Goal: Task Accomplishment & Management: Manage account settings

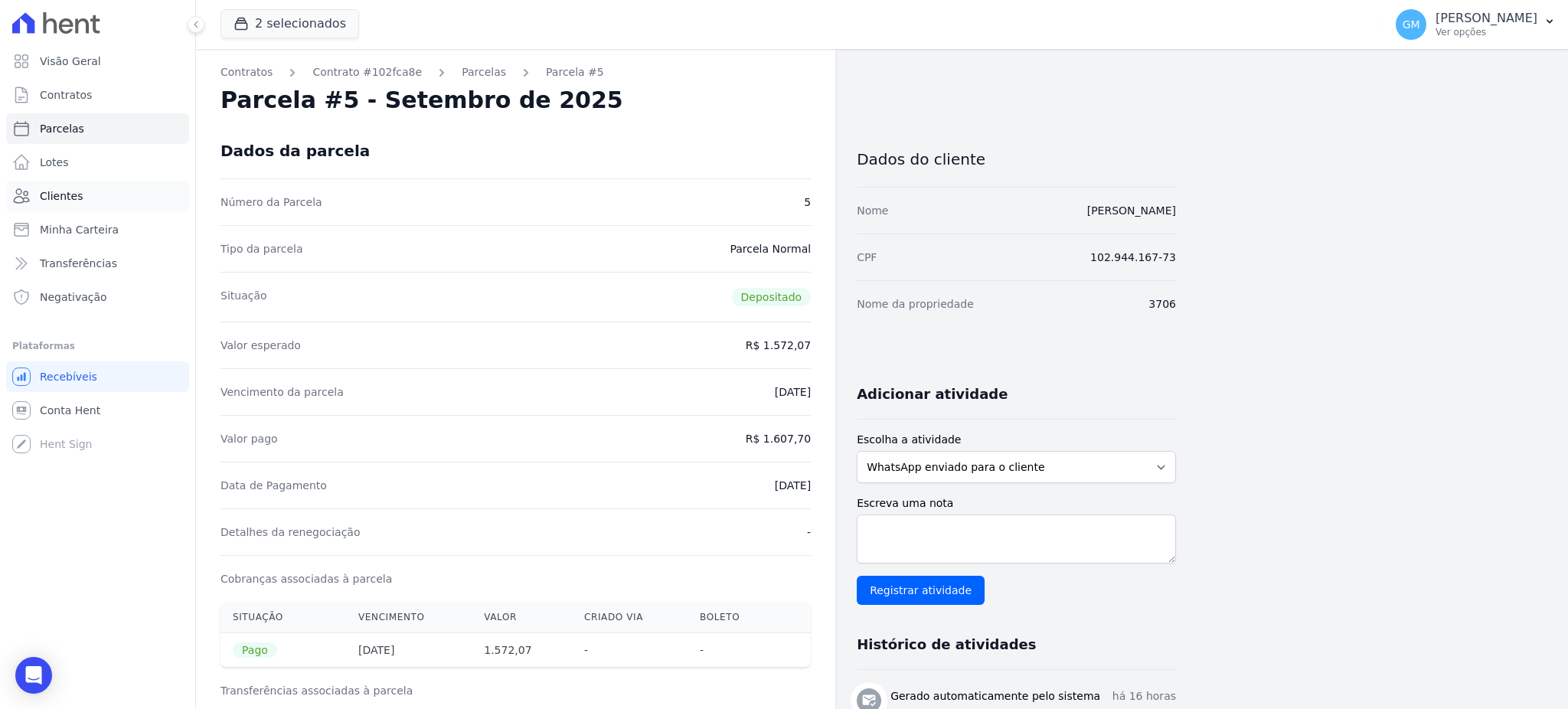
click at [80, 189] on link "Clientes" at bounding box center [97, 196] width 183 height 31
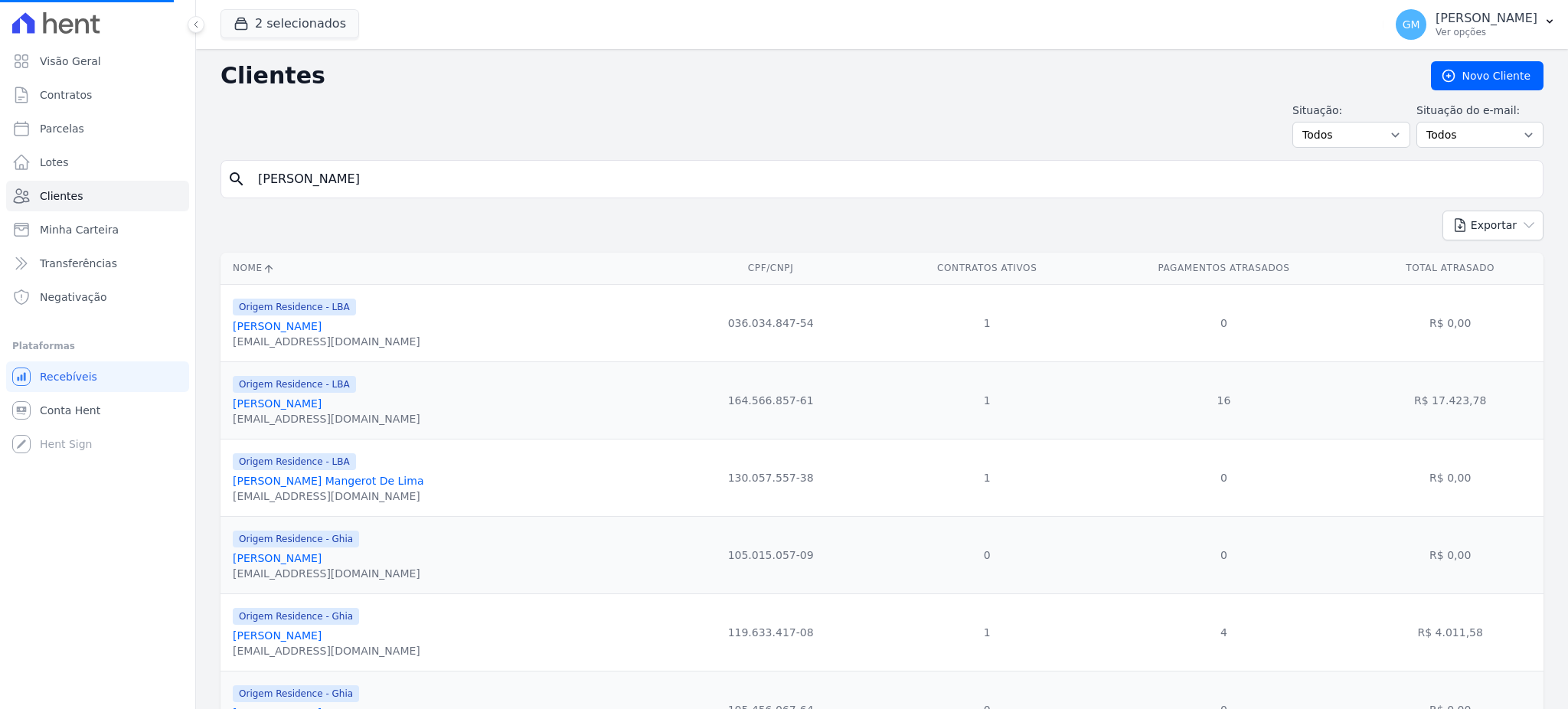
click at [296, 181] on input "MONIQUE APARECIDA BASTOS ASTUTO" at bounding box center [893, 179] width 1288 height 31
click at [472, 176] on input "MONIQUE APARECIDA BASTOS ASTUTO" at bounding box center [893, 179] width 1288 height 31
drag, startPoint x: 486, startPoint y: 175, endPoint x: 256, endPoint y: 175, distance: 230.0
click at [256, 175] on input "MONIQUE APARECIDA BASTOS ASTUTO" at bounding box center [893, 179] width 1288 height 31
drag, startPoint x: 447, startPoint y: 172, endPoint x: 249, endPoint y: 170, distance: 198.0
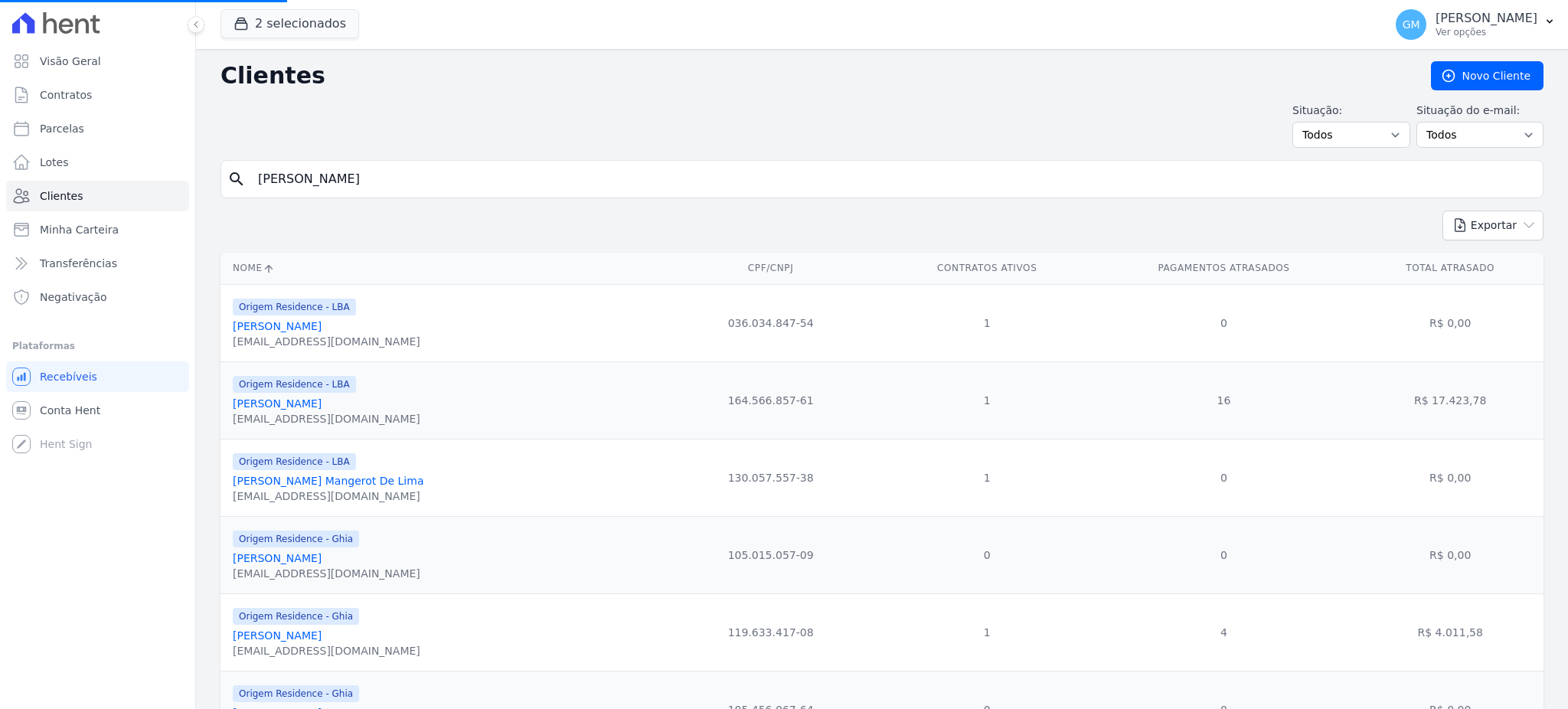
click at [249, 170] on input "JOSE FRANCISCO DE ASSIS FILHO" at bounding box center [893, 179] width 1288 height 31
type input "]"
click at [401, 185] on input "search" at bounding box center [893, 179] width 1288 height 31
type input "JOSE FRANCISCO DE ASSIS FILHO"
drag, startPoint x: 446, startPoint y: 179, endPoint x: 236, endPoint y: 179, distance: 210.0
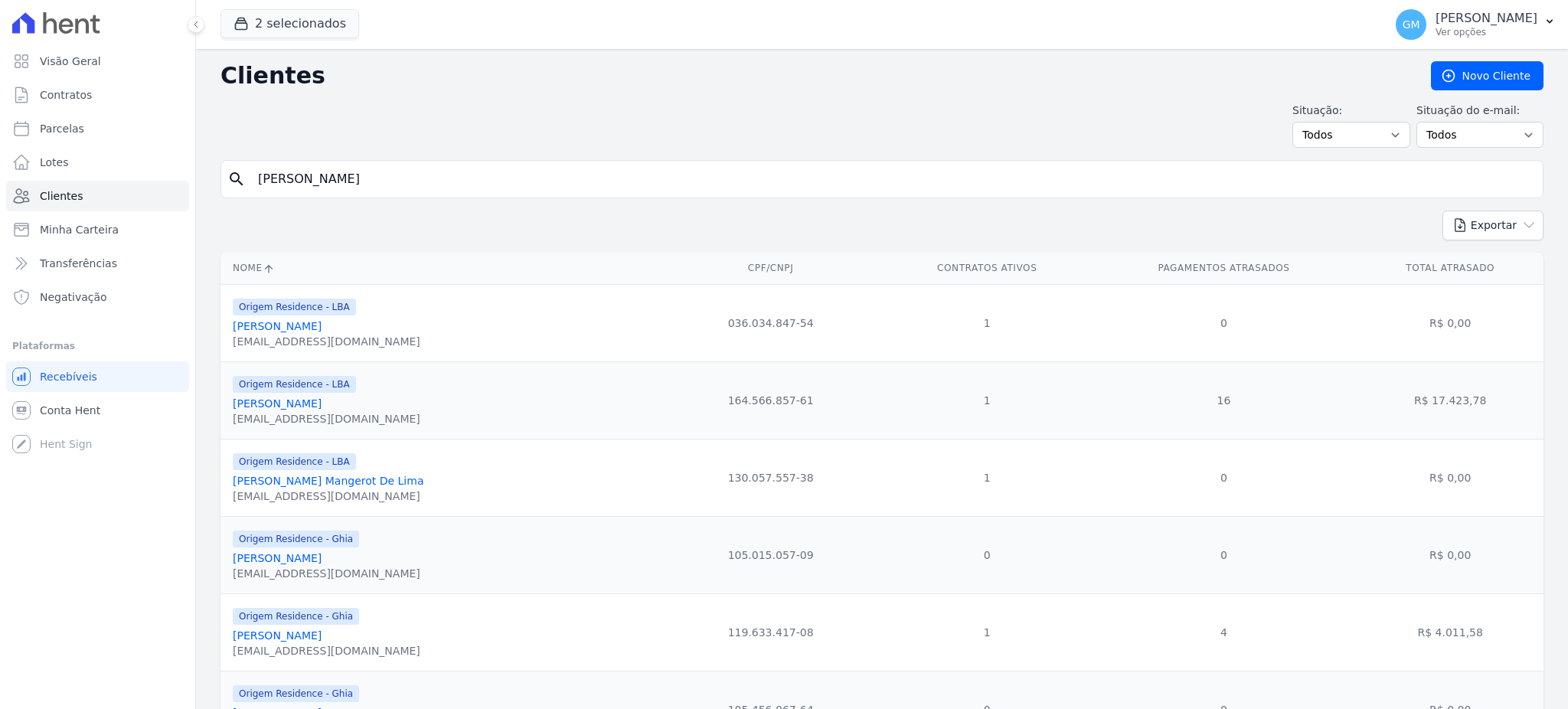
click at [236, 179] on div "search JOSE FRANCISCO DE ASSIS FILHO" at bounding box center [882, 179] width 1323 height 39
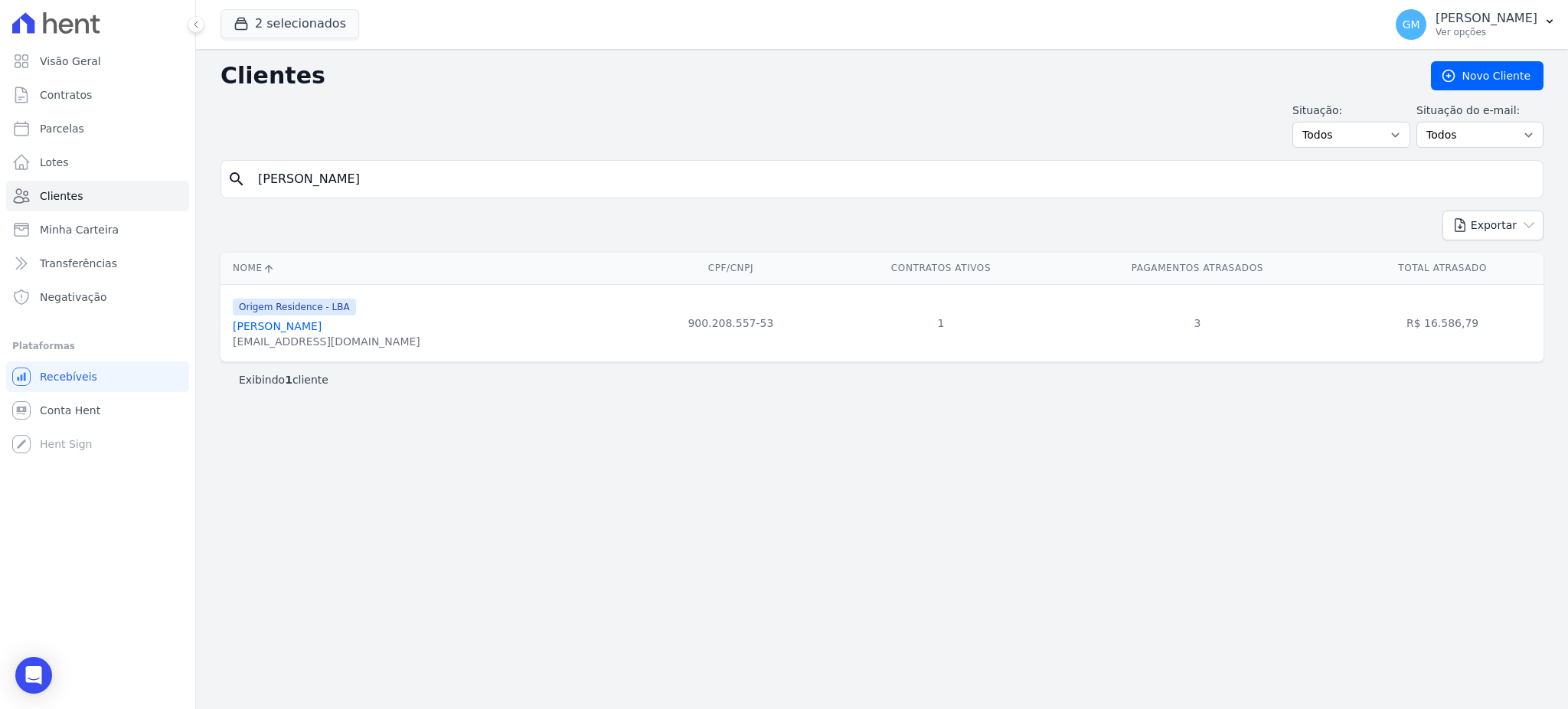
click at [322, 324] on link "José Francisco De Assis Filho" at bounding box center [276, 326] width 88 height 12
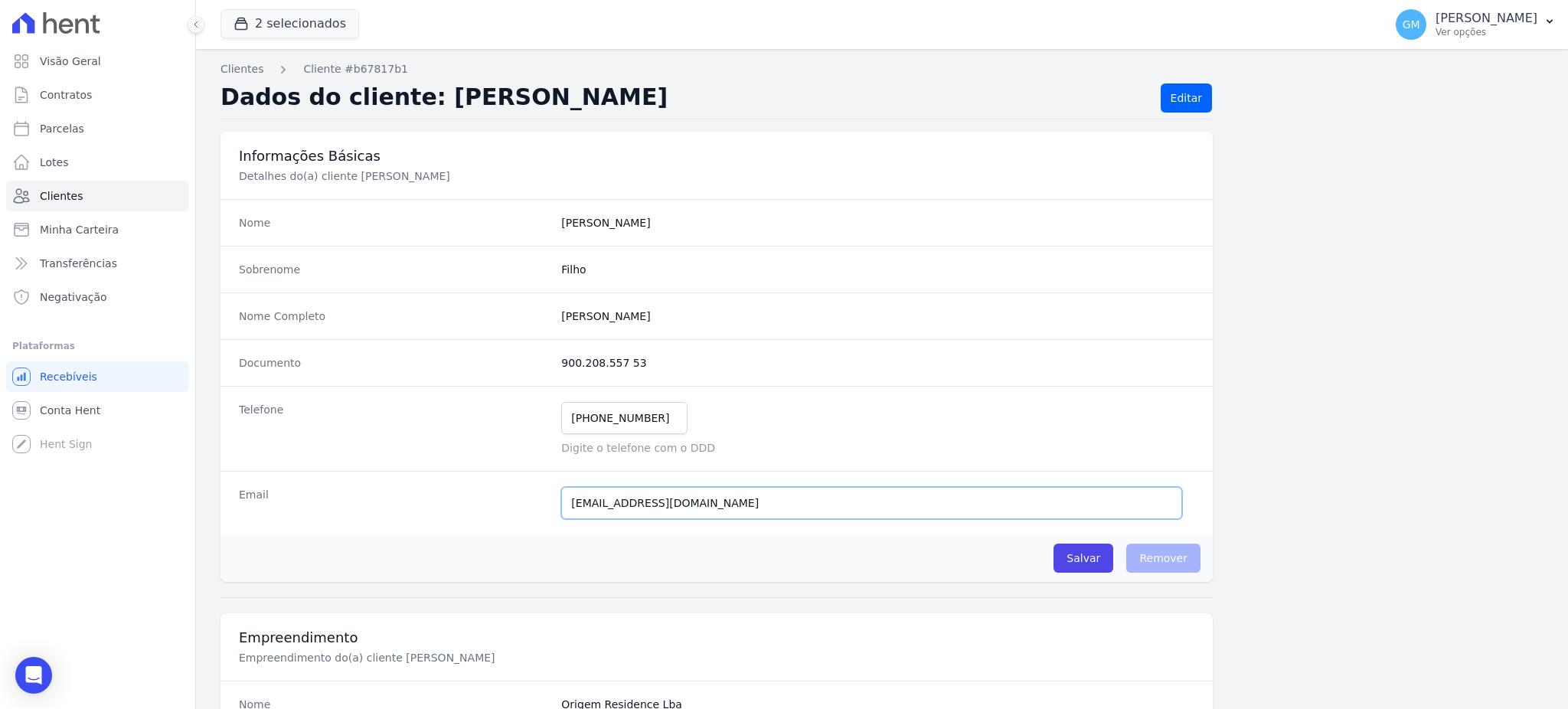
drag, startPoint x: 674, startPoint y: 496, endPoint x: 536, endPoint y: 497, distance: 138.0
click at [536, 497] on div "Email fariboy@bol.com.br Email confirmado." at bounding box center [716, 502] width 992 height 64
paste input "Arthur.minitokyo@hotmail.com"
click at [573, 503] on input "Arthur.minitokyo@hotmail.com" at bounding box center [871, 502] width 621 height 32
type input "arthur.minitokyo@hotmail.com"
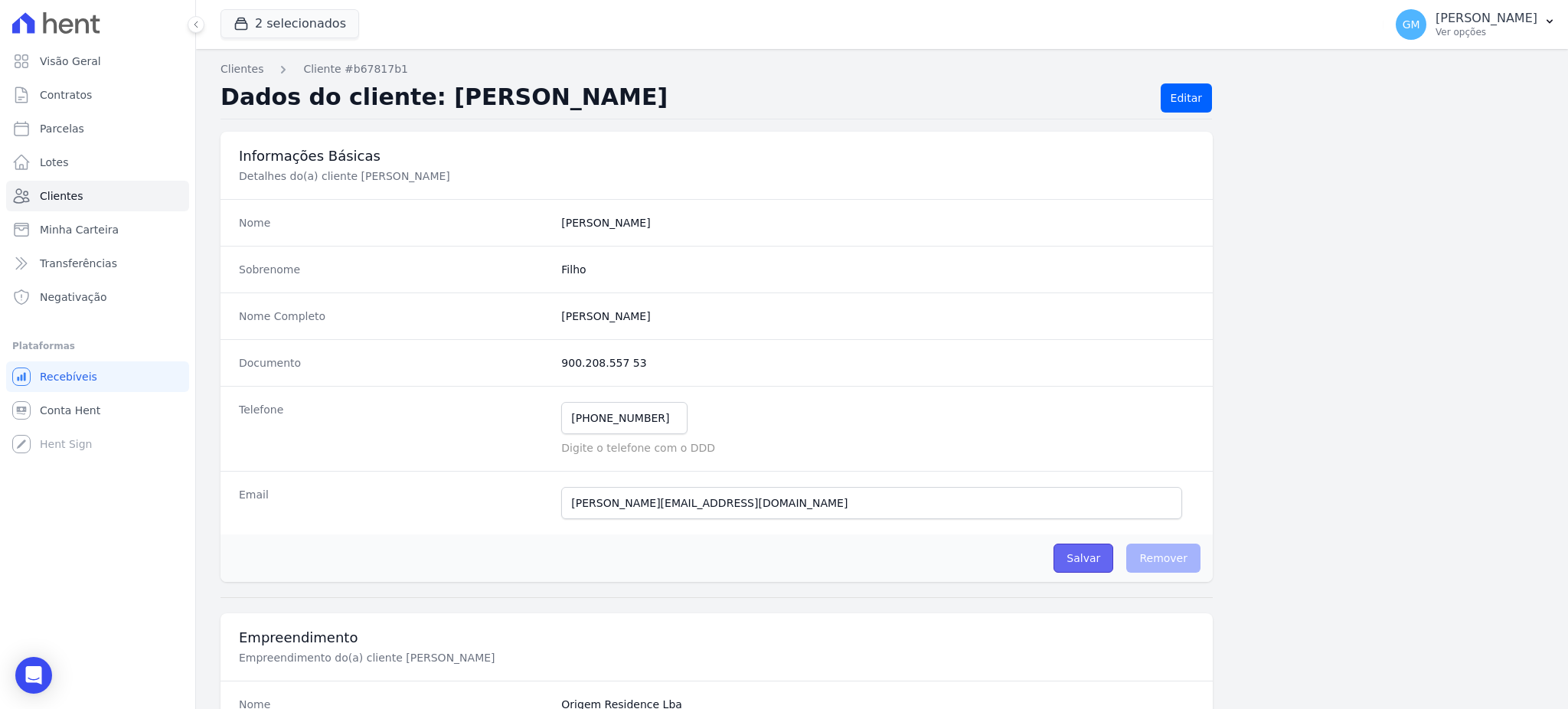
click at [1069, 544] on input "Salvar" at bounding box center [1083, 557] width 60 height 29
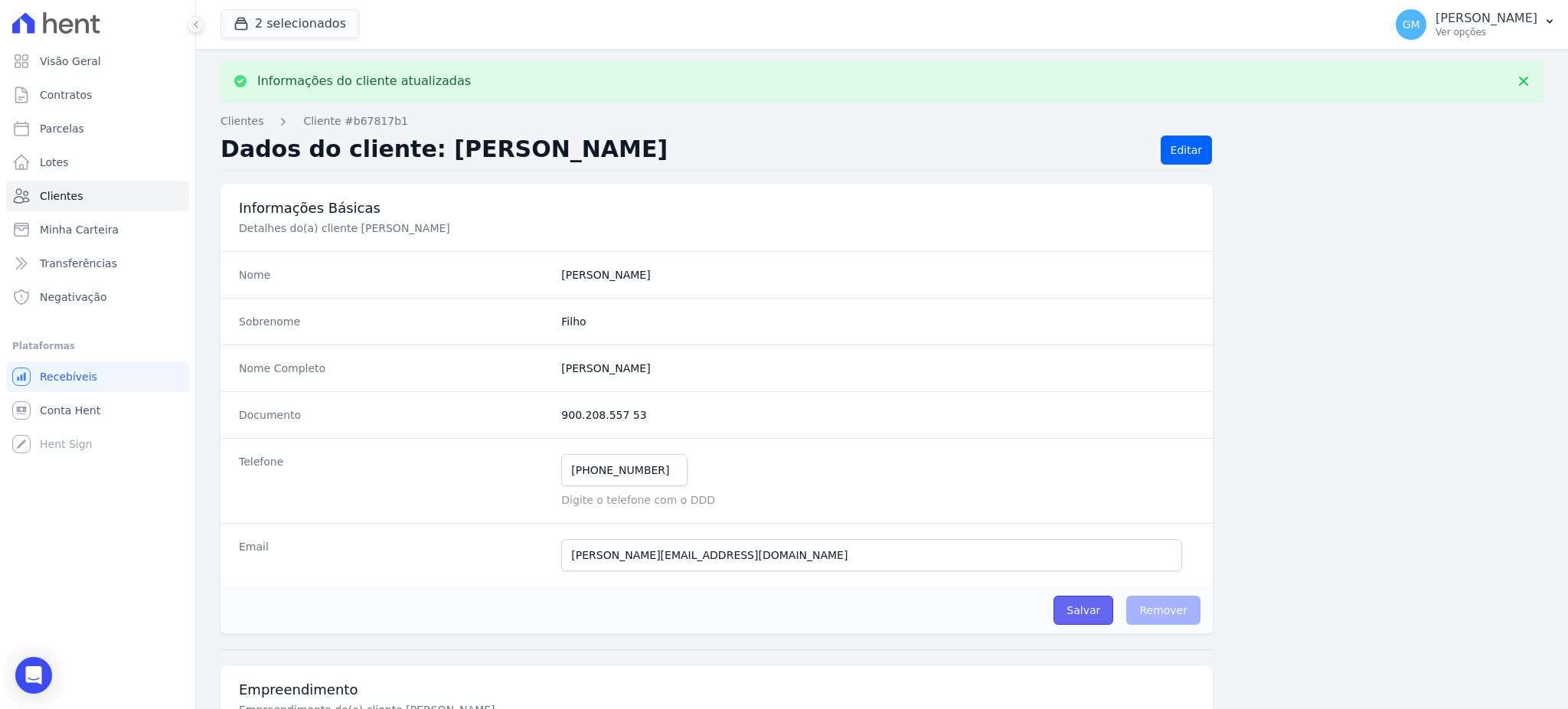
click at [1074, 610] on input "Salvar" at bounding box center [1083, 610] width 60 height 29
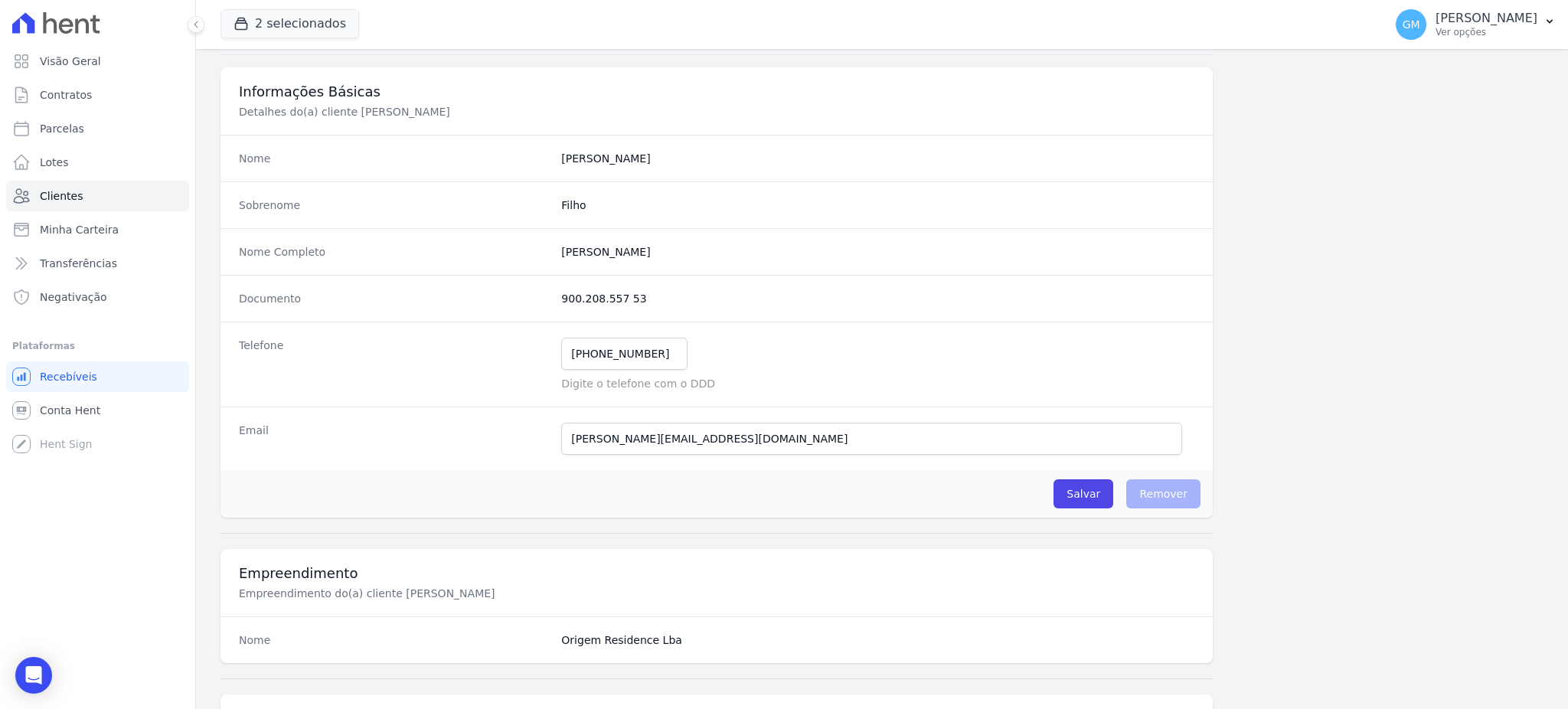
scroll to position [204, 0]
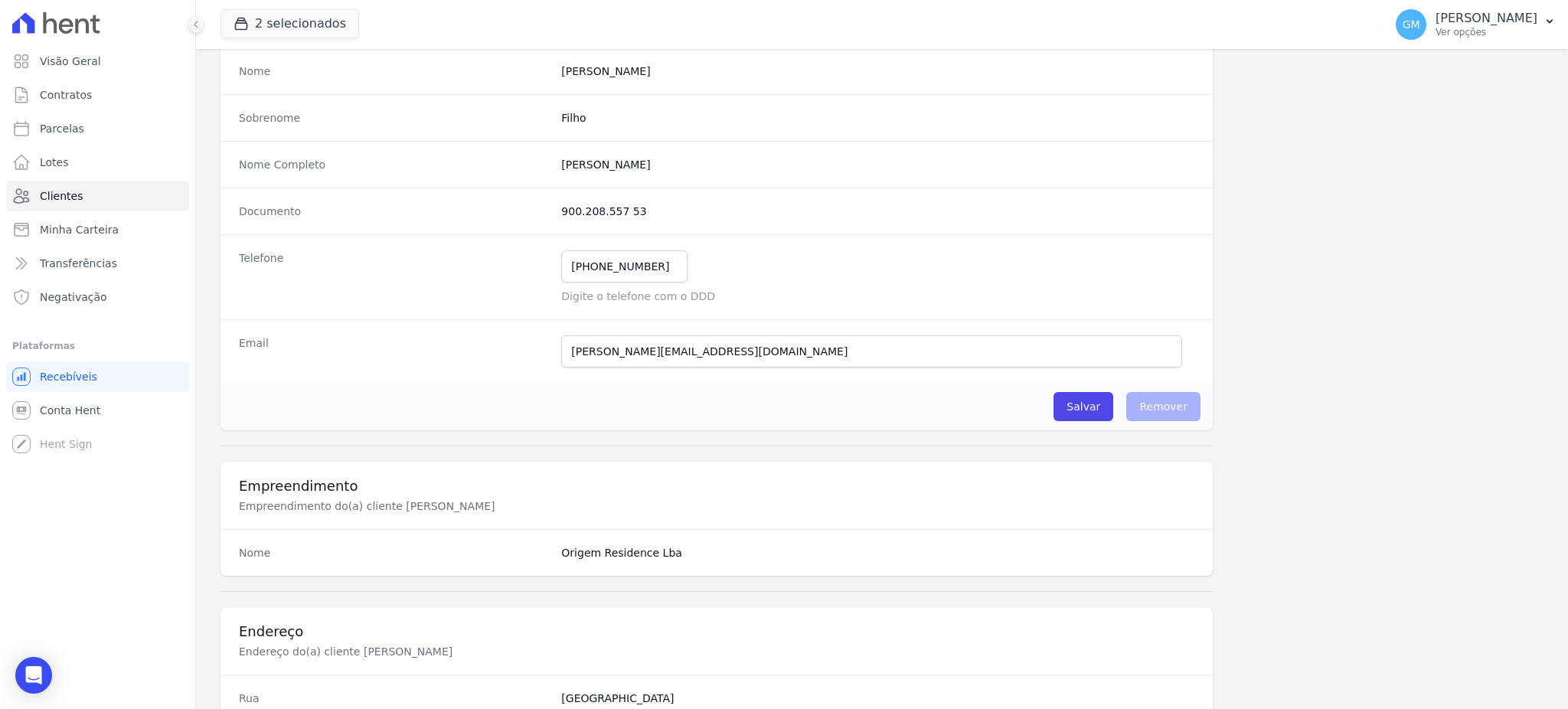
drag, startPoint x: 697, startPoint y: 163, endPoint x: 542, endPoint y: 160, distance: 155.0
click at [542, 160] on div "Nome Completo José Francisco De Assis Filho" at bounding box center [716, 164] width 992 height 47
copy div "José Francisco De Assis Filho"
click at [83, 189] on link "Clientes" at bounding box center [97, 196] width 183 height 31
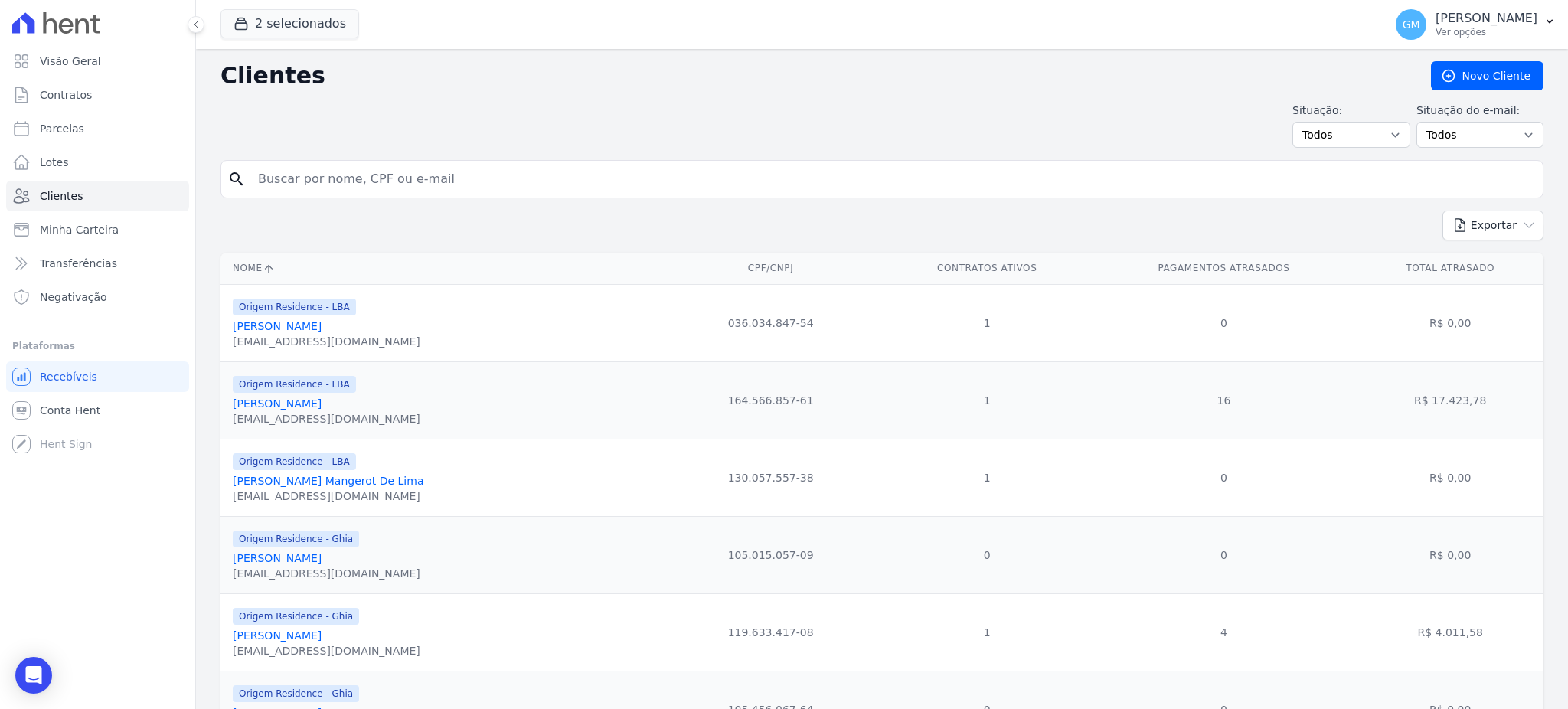
paste input "José Francisco De Assis Filho"
click at [301, 176] on input "José Francisco De Assis Filho" at bounding box center [893, 179] width 1288 height 31
type input "José Francisco De Assis Filho"
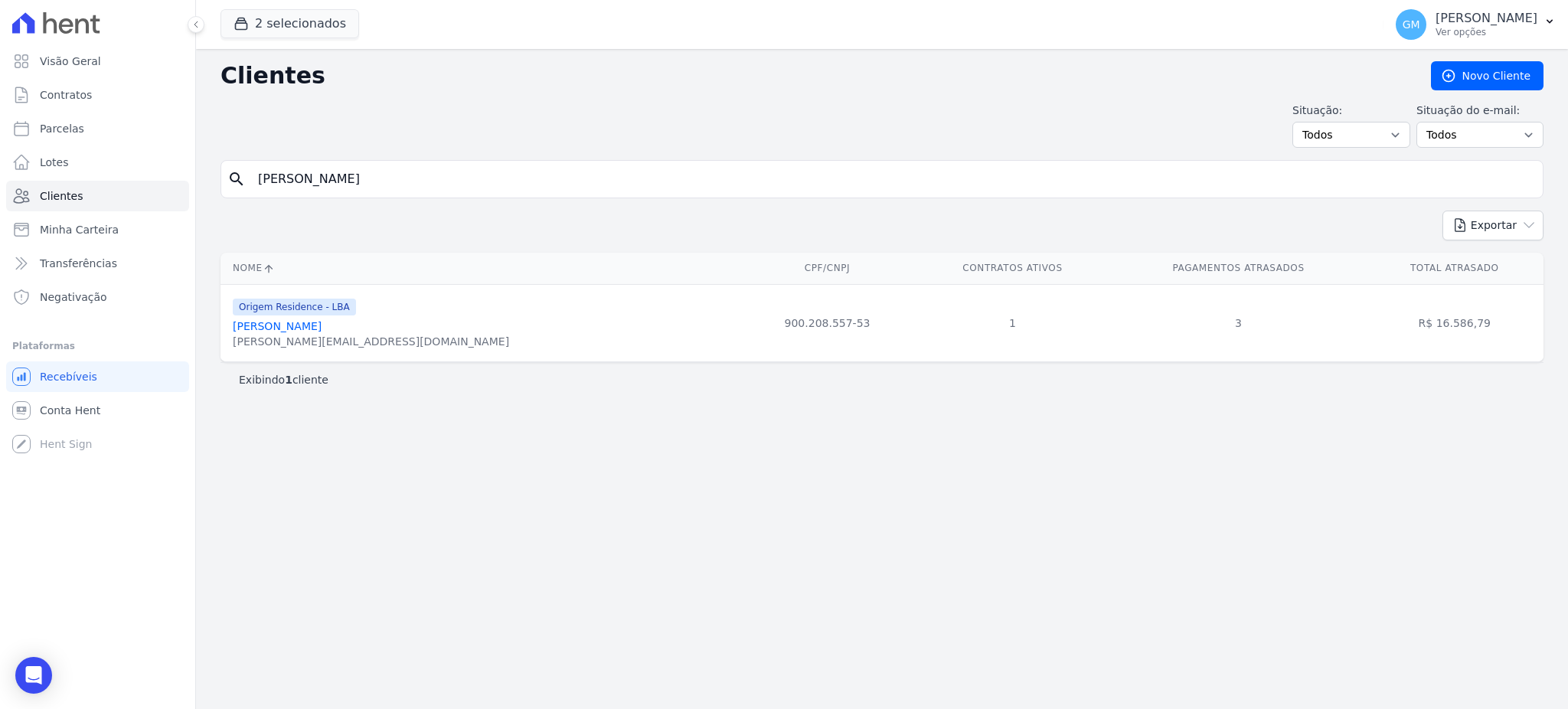
drag, startPoint x: 346, startPoint y: 178, endPoint x: 249, endPoint y: 178, distance: 97.0
click at [249, 178] on input "José Francisco De Assis Filho" at bounding box center [893, 179] width 1288 height 31
paste input "MAYCON DOS SANTOS DE SOUZA"
type input "MAYCON DOS SANTOS DE SOUZA"
click at [366, 333] on link "Maycon [PERSON_NAME]" at bounding box center [299, 326] width 134 height 12
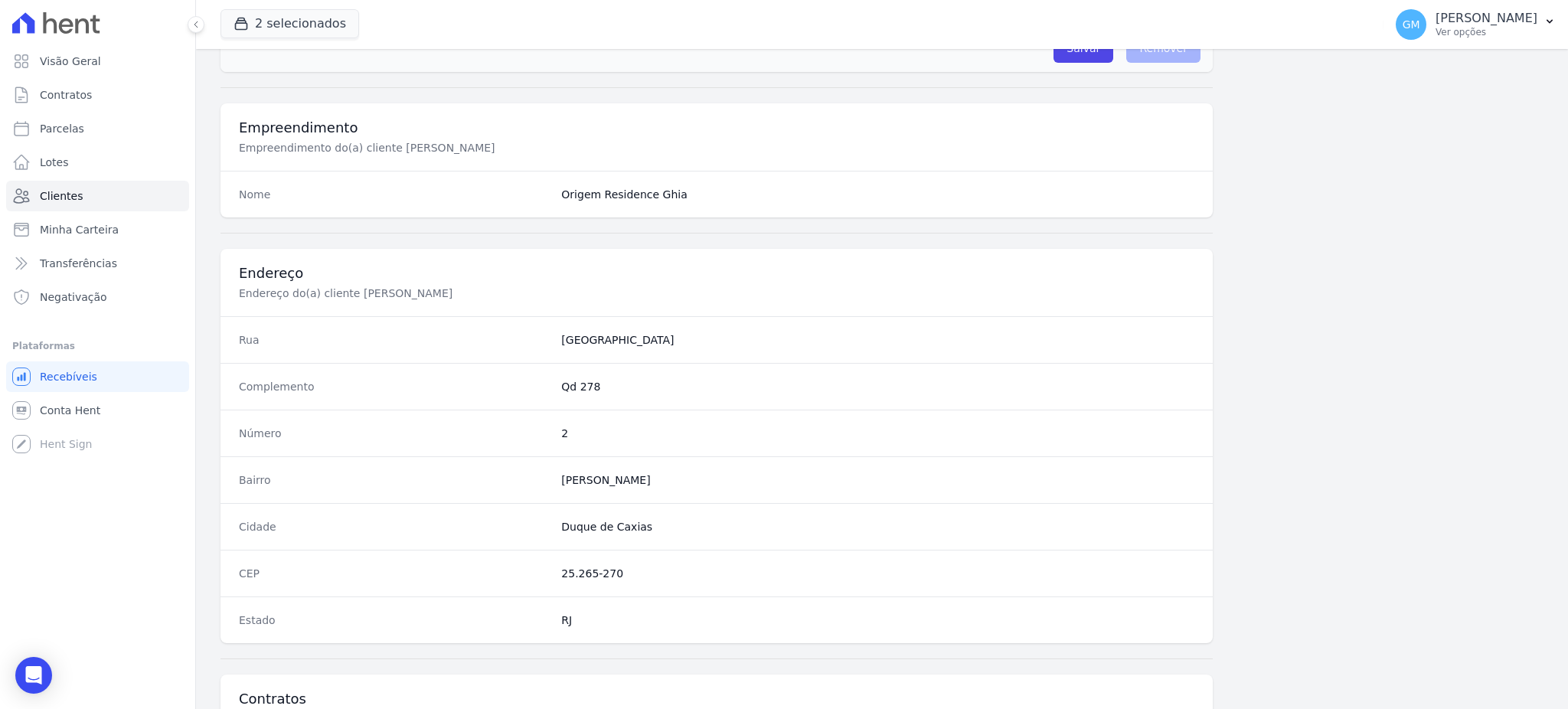
scroll to position [724, 0]
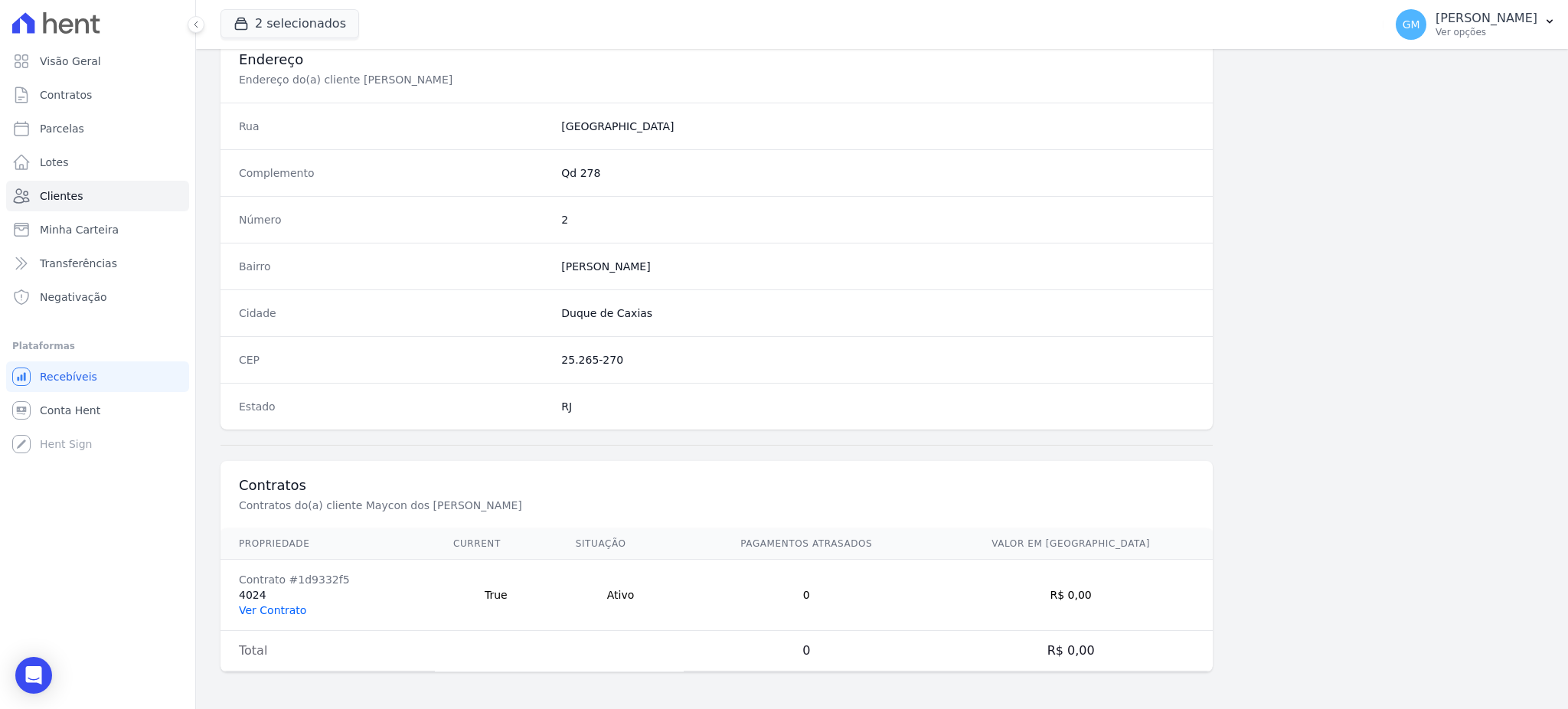
click at [273, 610] on link "Ver Contrato" at bounding box center [273, 610] width 68 height 12
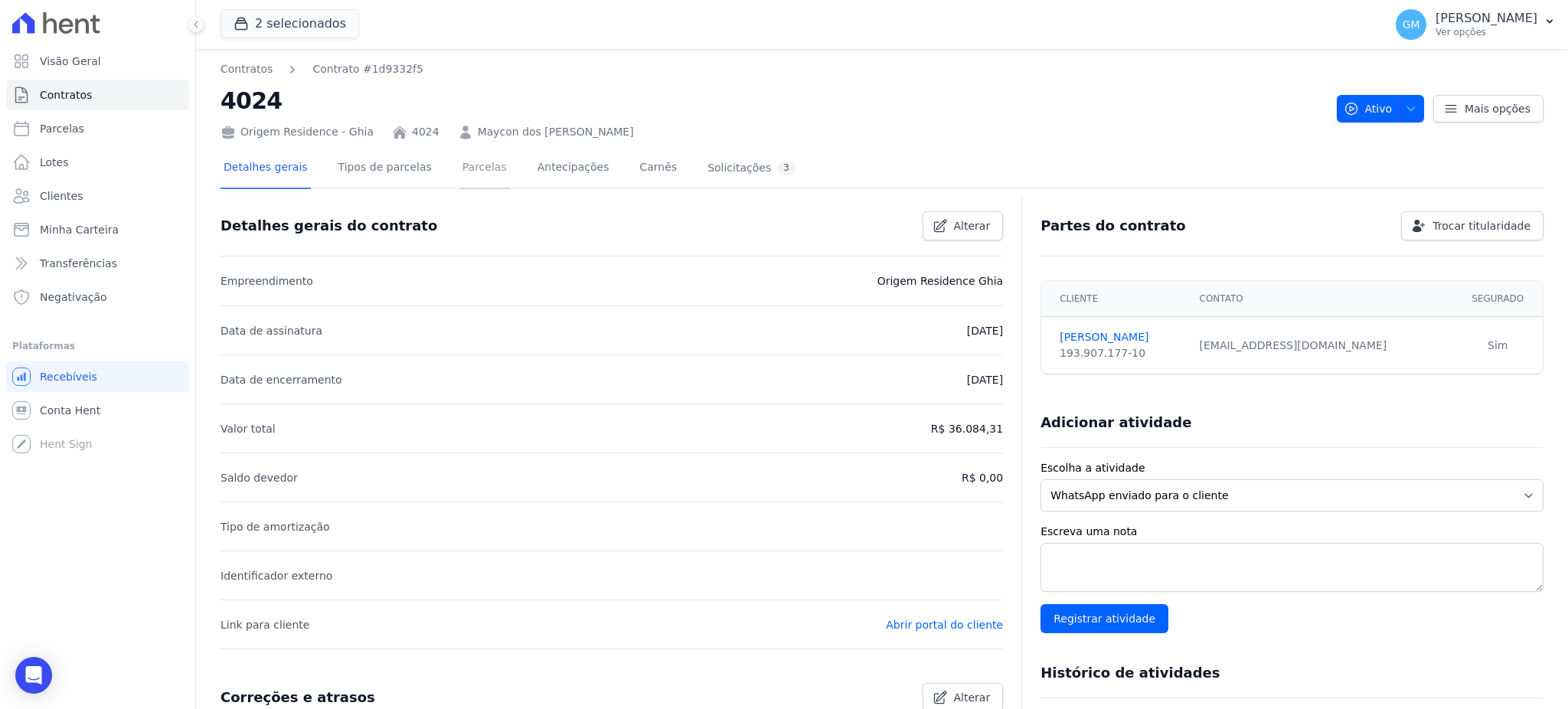
click at [462, 167] on link "Parcelas" at bounding box center [485, 169] width 51 height 41
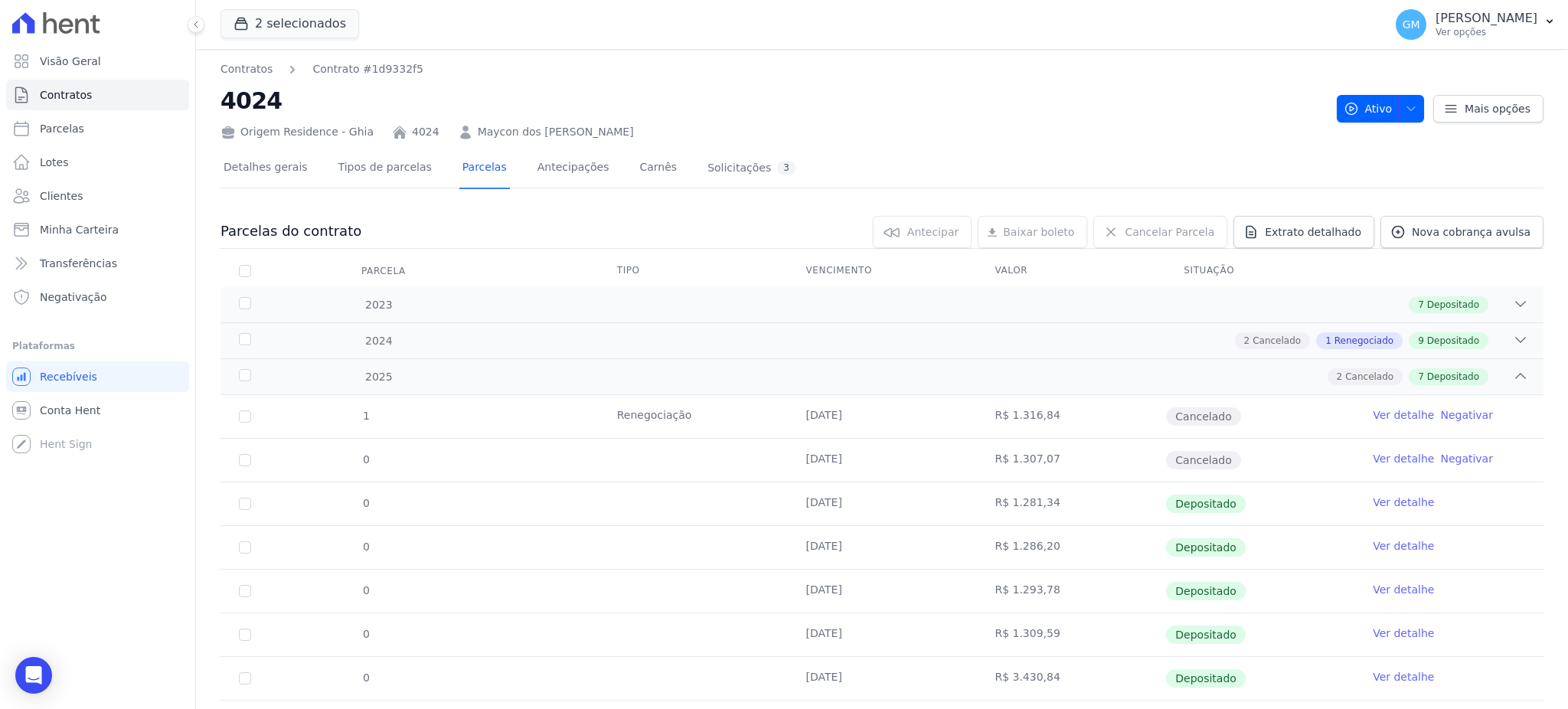
scroll to position [123, 0]
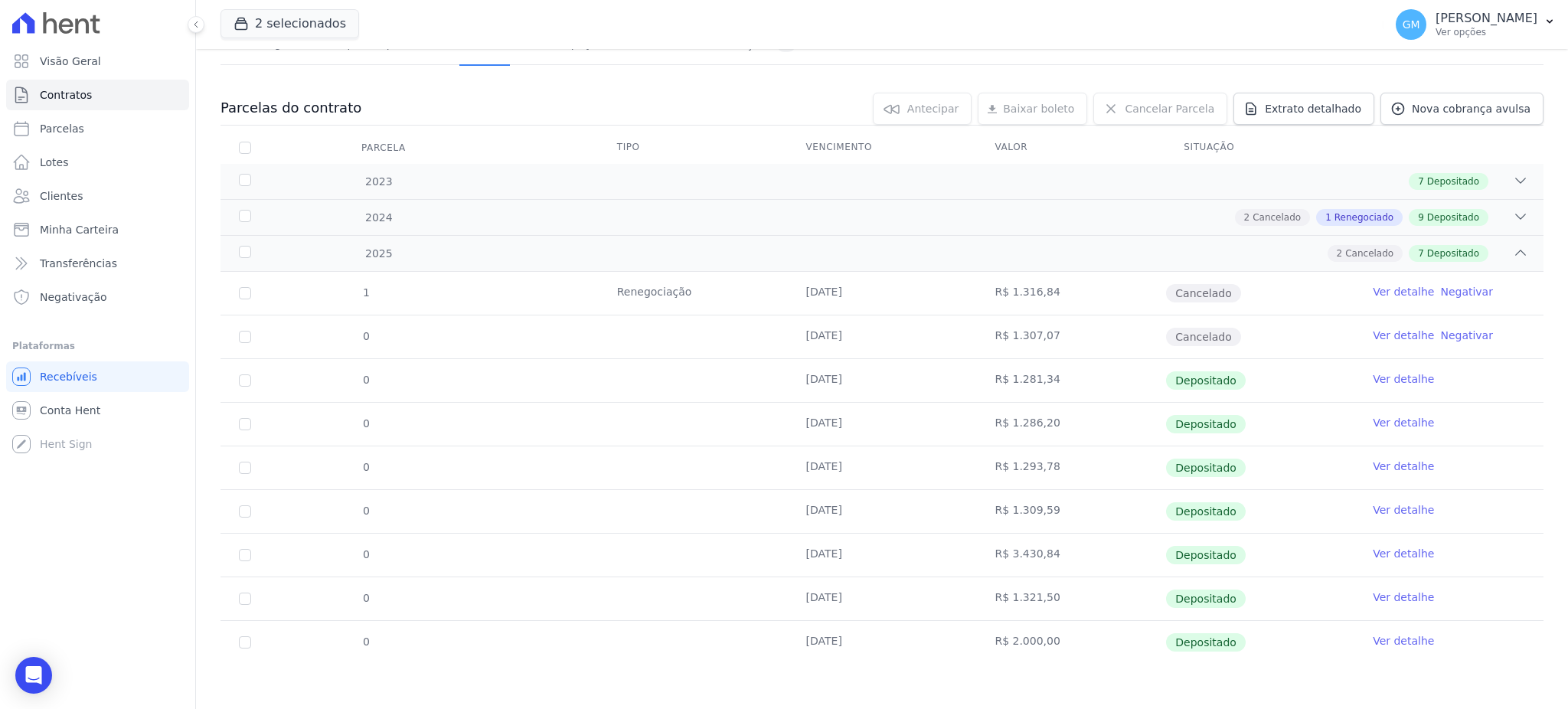
click at [1396, 643] on link "Ver detalhe" at bounding box center [1403, 640] width 62 height 15
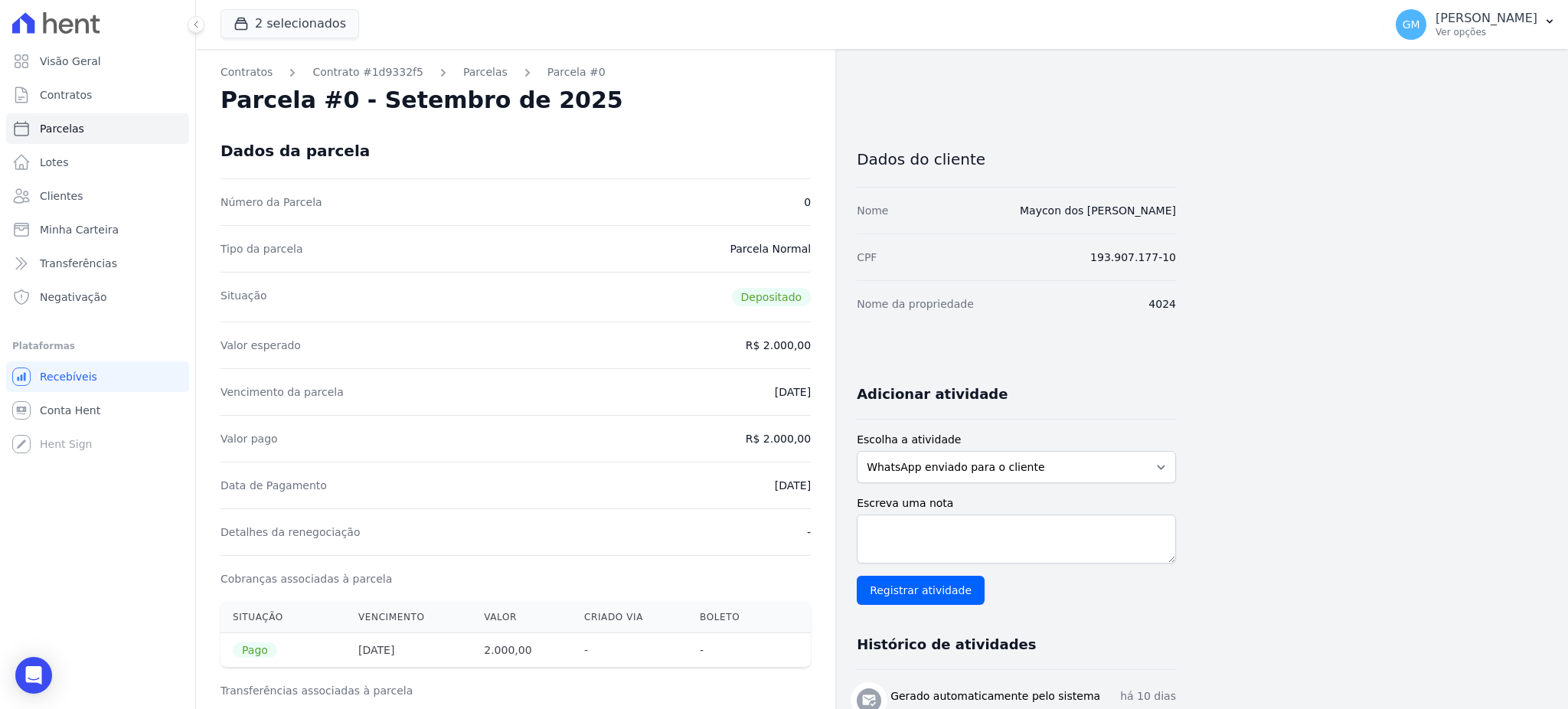
drag, startPoint x: 746, startPoint y: 481, endPoint x: 813, endPoint y: 489, distance: 67.5
click at [813, 489] on div "Contratos Contrato #1d9332f5 Parcelas Parcela #0 Parcela #0 - Setembro de 2025 …" at bounding box center [515, 633] width 640 height 1168
copy dd "[DATE]"
drag, startPoint x: 772, startPoint y: 434, endPoint x: 819, endPoint y: 434, distance: 47.0
click at [819, 434] on div "Contratos Contrato #1d9332f5 Parcelas Parcela #0 Parcela #0 - Setembro de 2025 …" at bounding box center [515, 633] width 640 height 1168
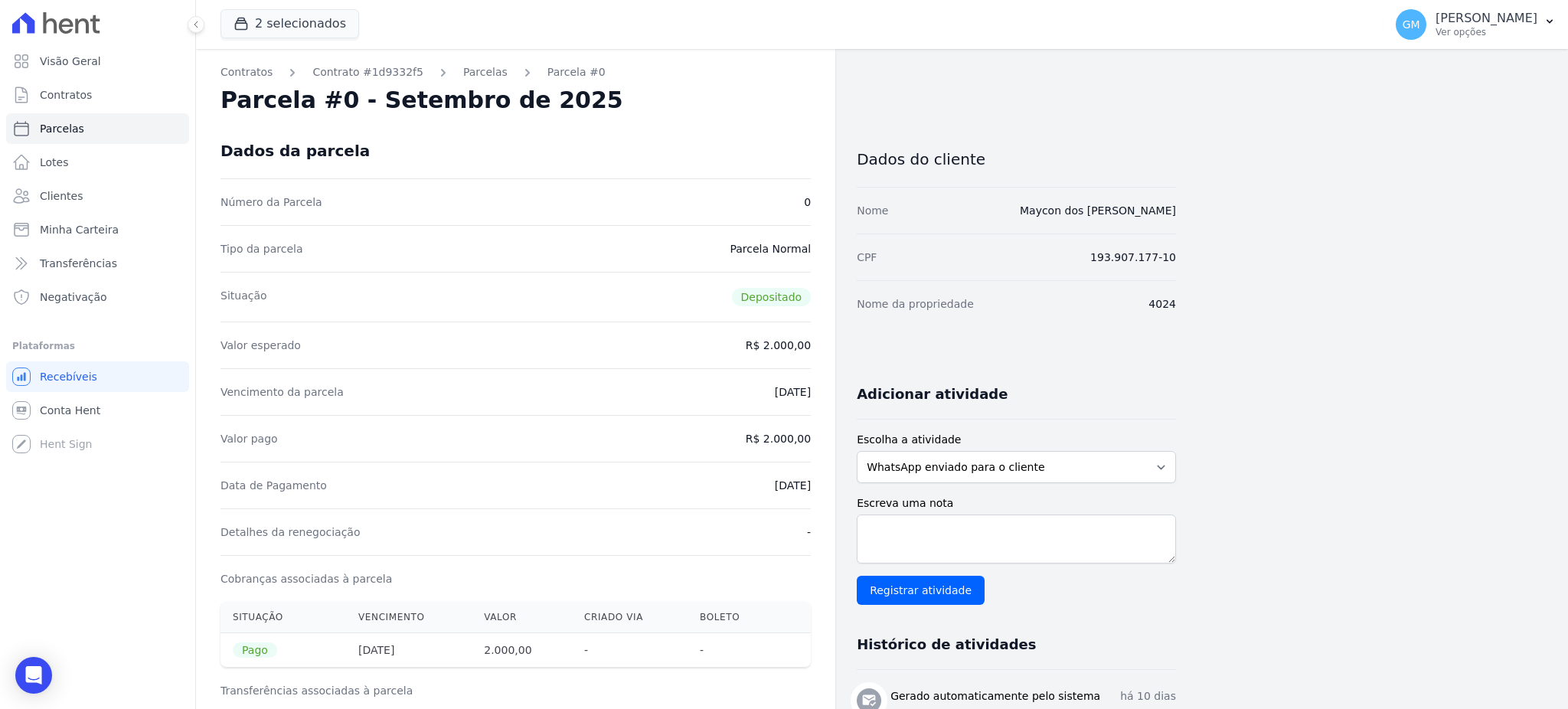
copy dd "2.000,00"
drag, startPoint x: 740, startPoint y: 480, endPoint x: 837, endPoint y: 478, distance: 97.0
click at [837, 478] on div "Contratos Contrato #1d9332f5 Parcelas Parcela #0 Parcela #0 - Setembro de 2025 …" at bounding box center [685, 633] width 980 height 1168
copy dd "[DATE]"
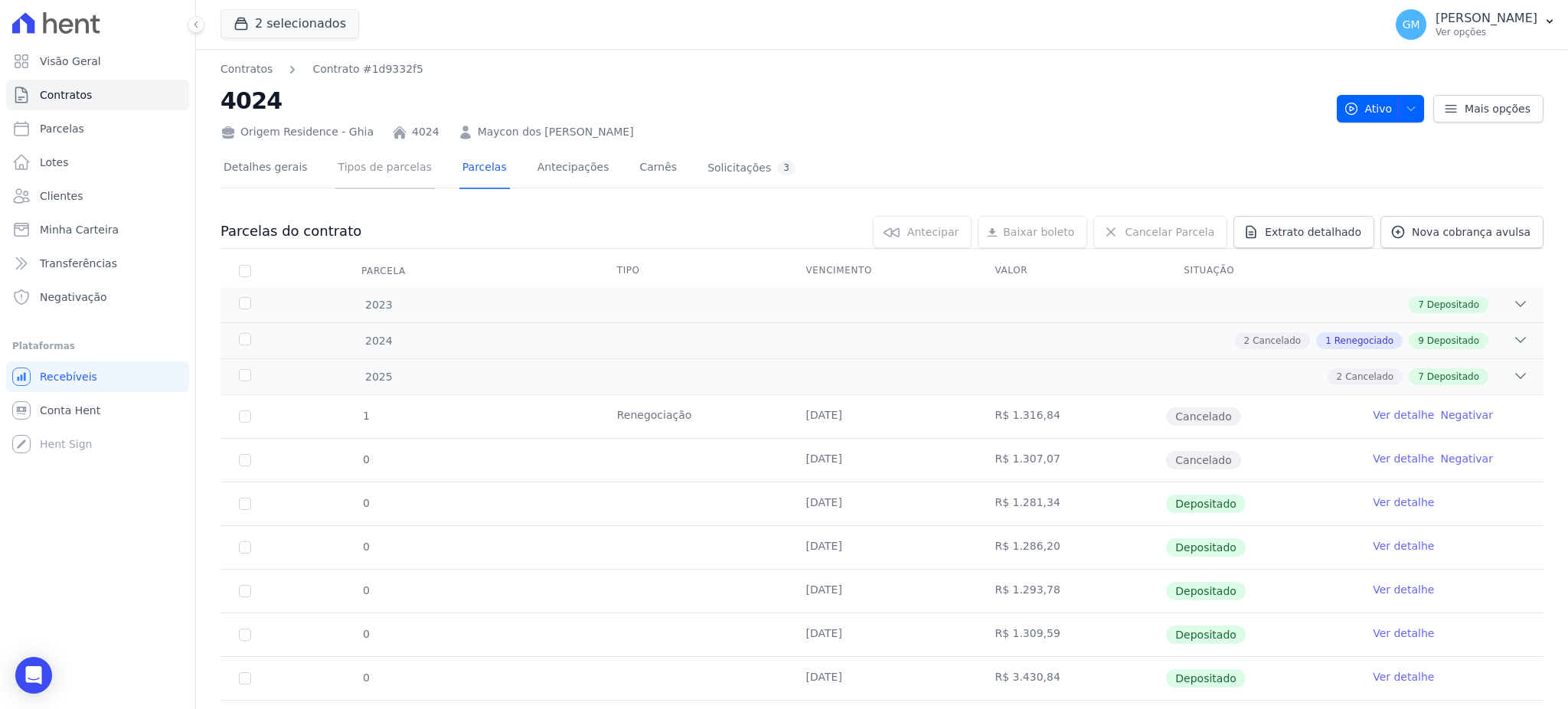
click at [368, 166] on link "Tipos de parcelas" at bounding box center [385, 169] width 99 height 41
click at [267, 165] on link "Detalhes gerais" at bounding box center [265, 169] width 90 height 41
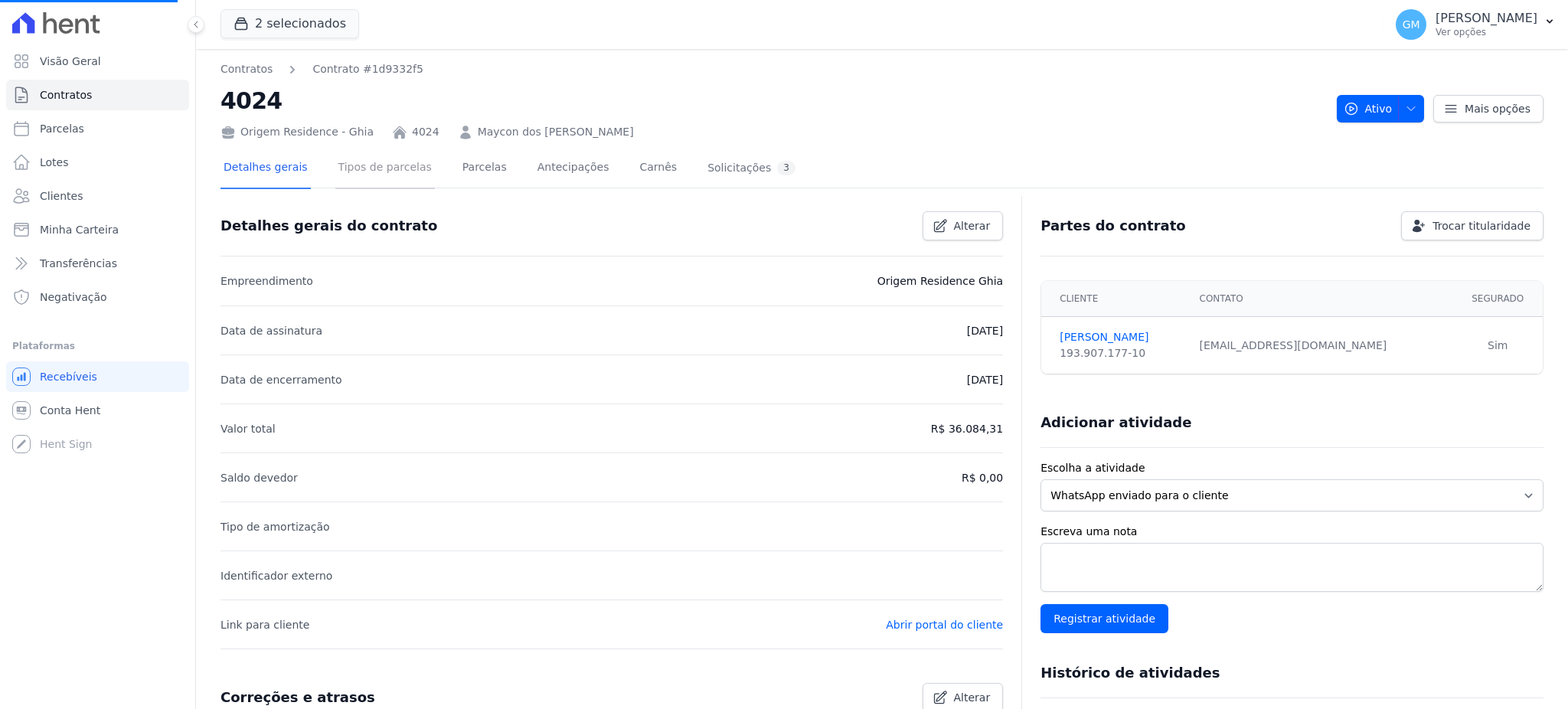
click at [346, 171] on link "Tipos de parcelas" at bounding box center [385, 169] width 99 height 41
click at [599, 170] on div "Detalhes gerais Tipos de parcelas Parcelas Antecipações Carnês Solicitações 3" at bounding box center [509, 169] width 578 height 41
click at [637, 170] on link "Carnês" at bounding box center [658, 169] width 44 height 41
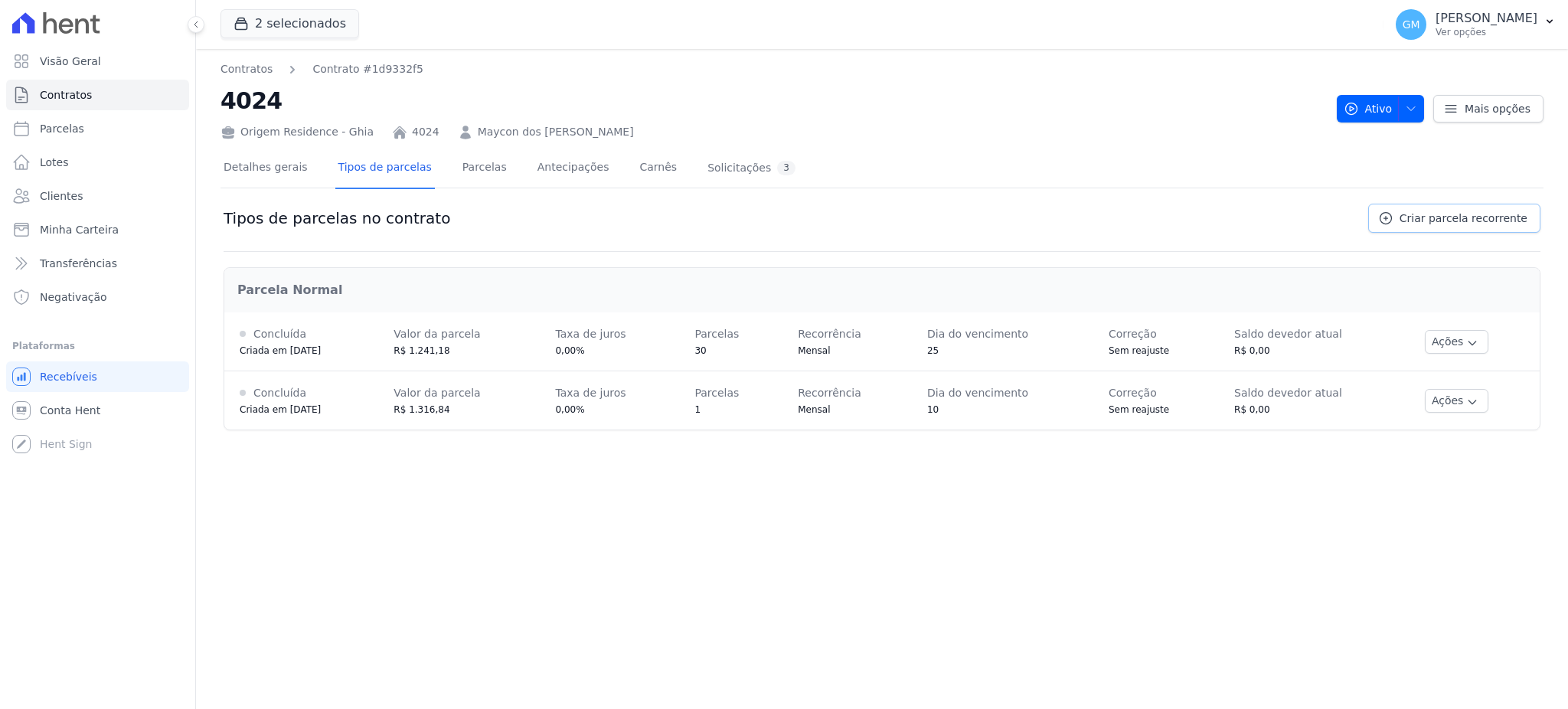
click at [1447, 206] on link "Criar parcela recorrente" at bounding box center [1454, 217] width 172 height 29
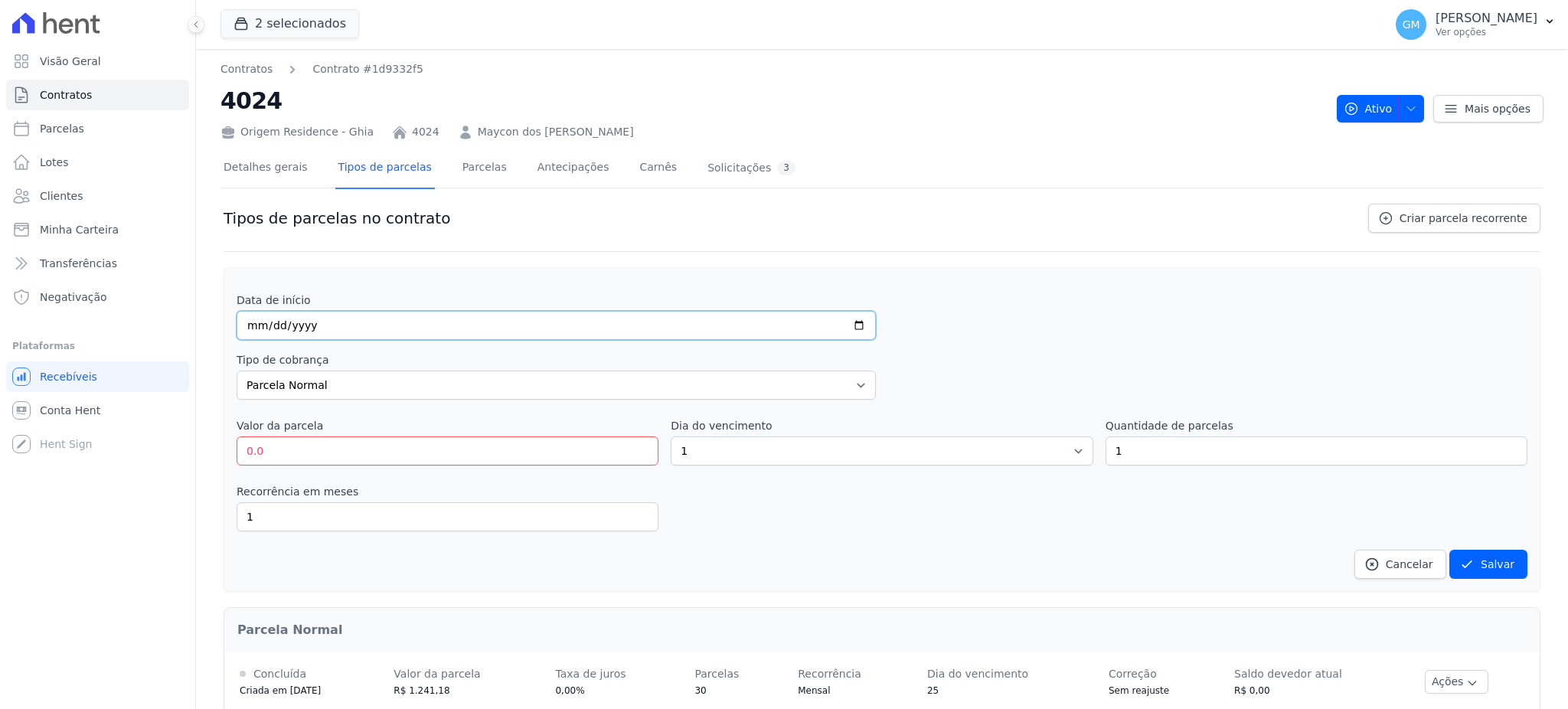
click at [345, 320] on input "date" at bounding box center [556, 325] width 640 height 29
type input "2025-10-10"
drag, startPoint x: 315, startPoint y: 451, endPoint x: 232, endPoint y: 457, distance: 83.2
click at [232, 457] on div "Data de início 2025-10-10 Tipo de cobrança Parcela Normal Entrada Sinal Interca…" at bounding box center [882, 429] width 1317 height 325
paste input "2.26097"
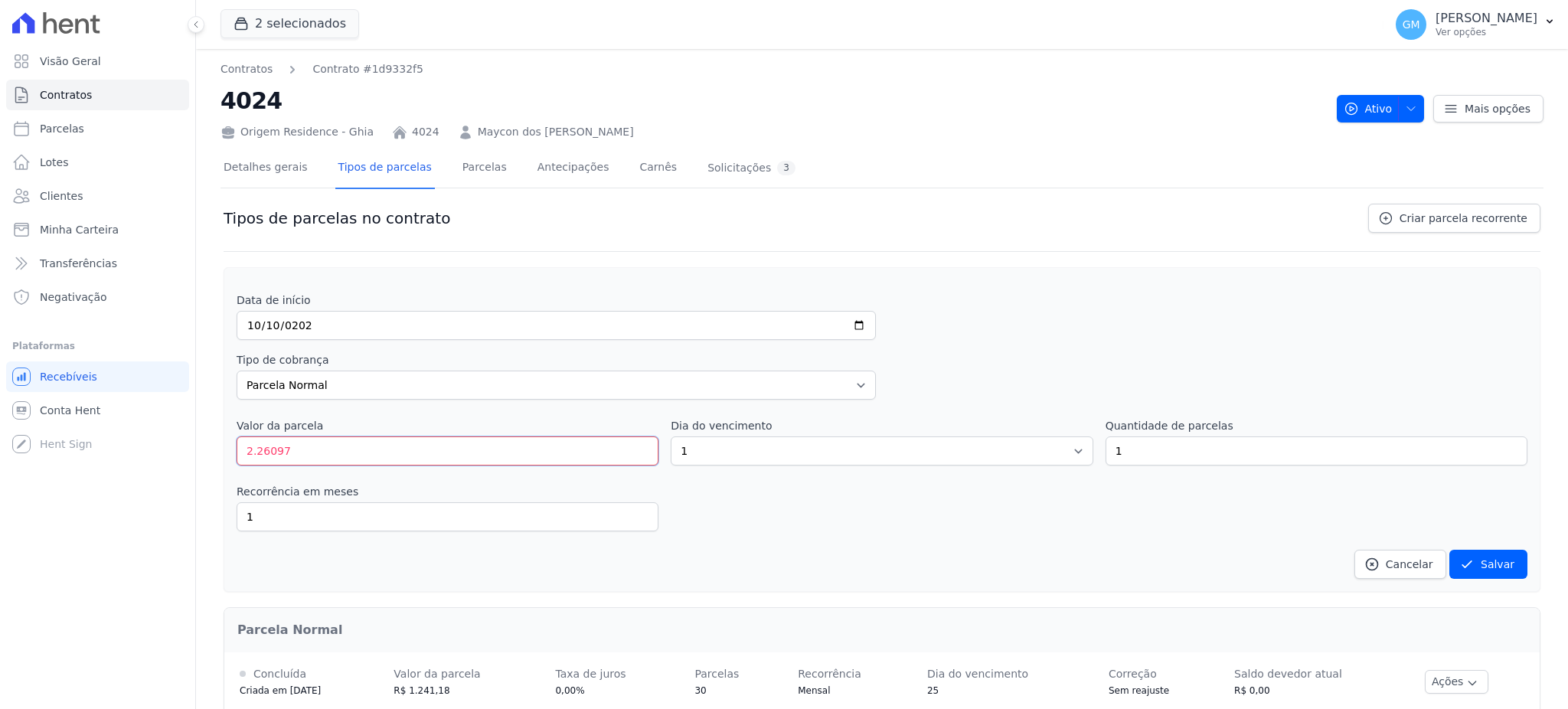
click at [253, 449] on input "2.26097" at bounding box center [447, 450] width 422 height 29
click at [270, 453] on input "226097" at bounding box center [447, 450] width 422 height 29
type input "2260.97"
click at [704, 454] on select "1 2 3 4 5 6 7 8 9 10 11 12 13 14 15 16 17 18 19 20 21 22 23 24 25 26 27 28 29 3…" at bounding box center [881, 450] width 422 height 29
select select "10"
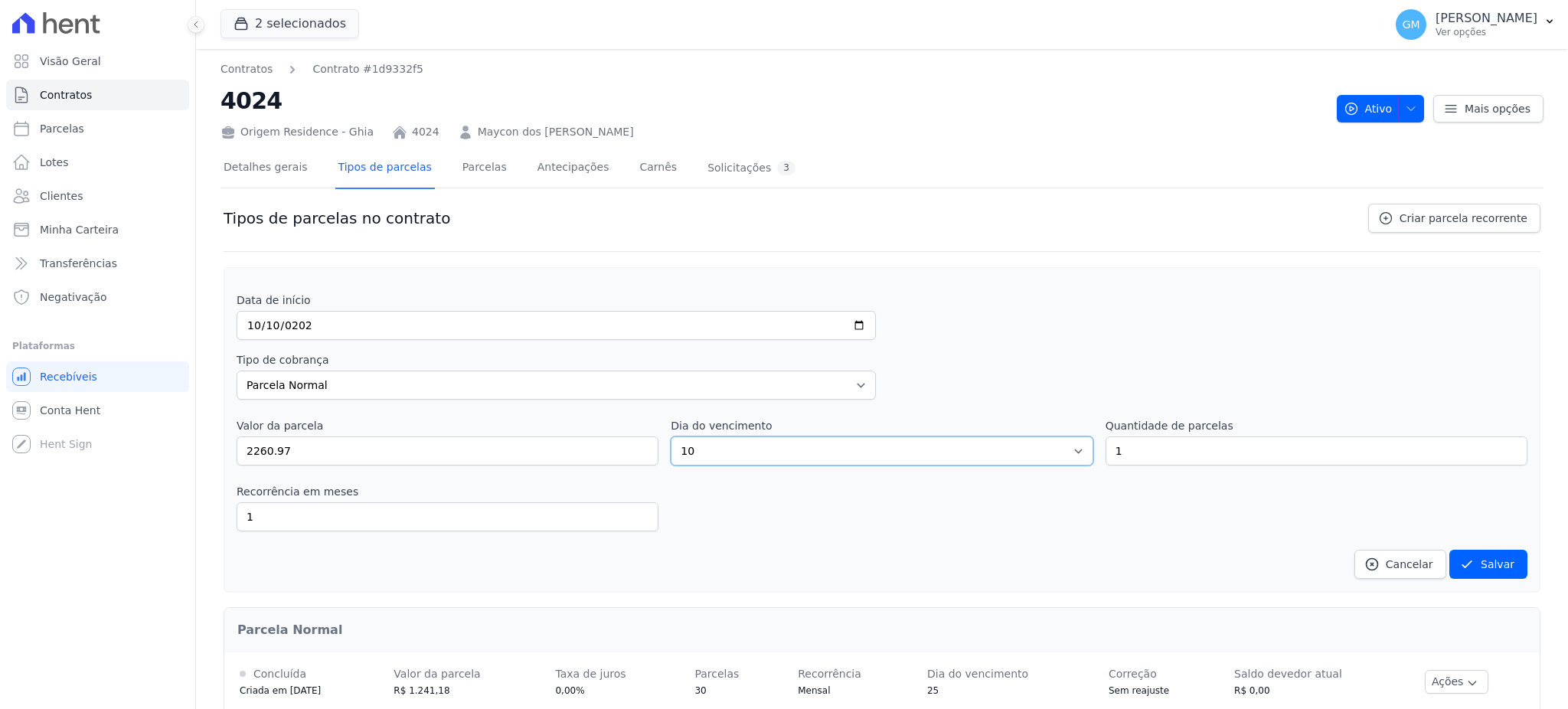
click at [670, 436] on select "1 2 3 4 5 6 7 8 9 10 11 12 13 14 15 16 17 18 19 20 21 22 23 24 25 26 27 28 29 3…" at bounding box center [881, 450] width 422 height 29
click at [1238, 440] on input "1" at bounding box center [1316, 450] width 422 height 29
type input "7"
click at [1483, 573] on button "Salvar" at bounding box center [1488, 564] width 78 height 29
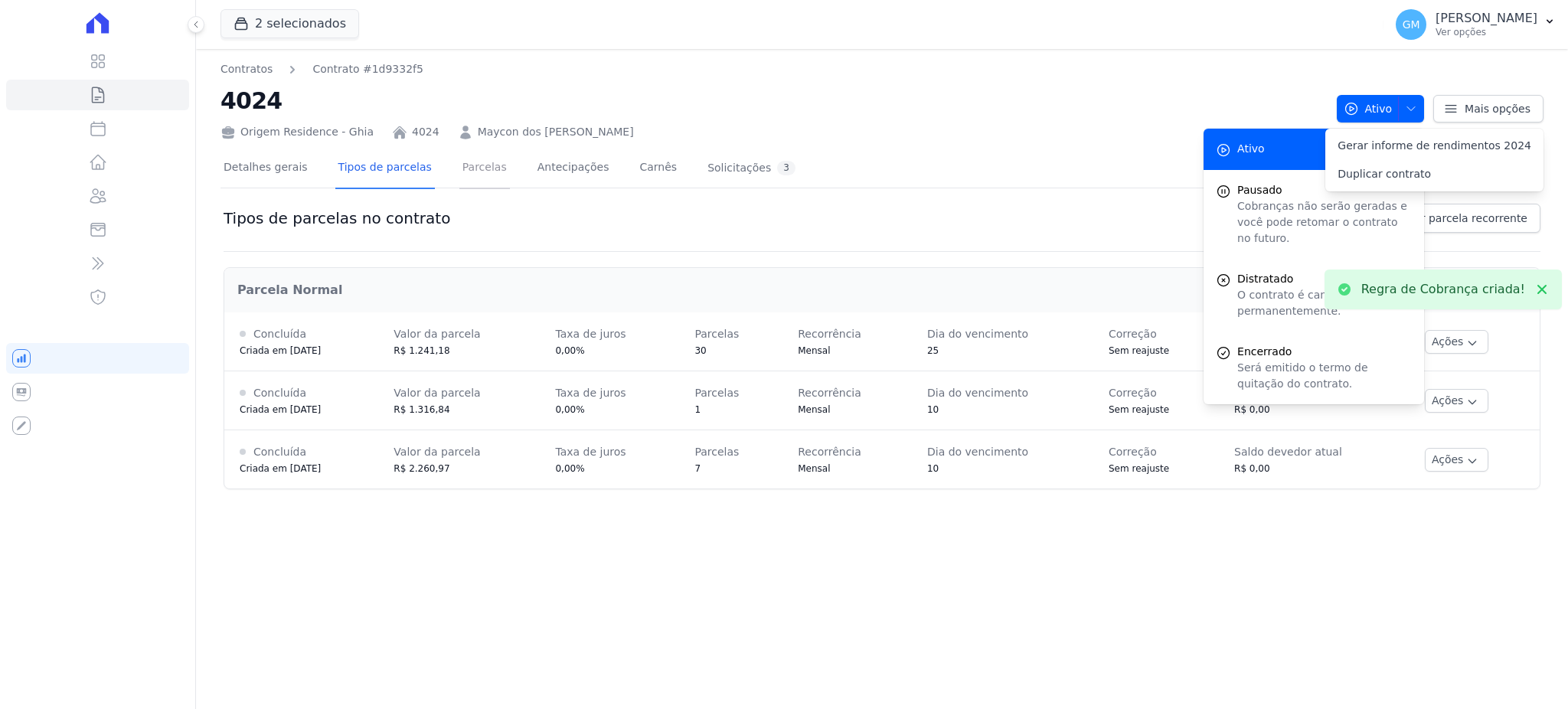
click at [460, 175] on link "Parcelas" at bounding box center [485, 169] width 51 height 41
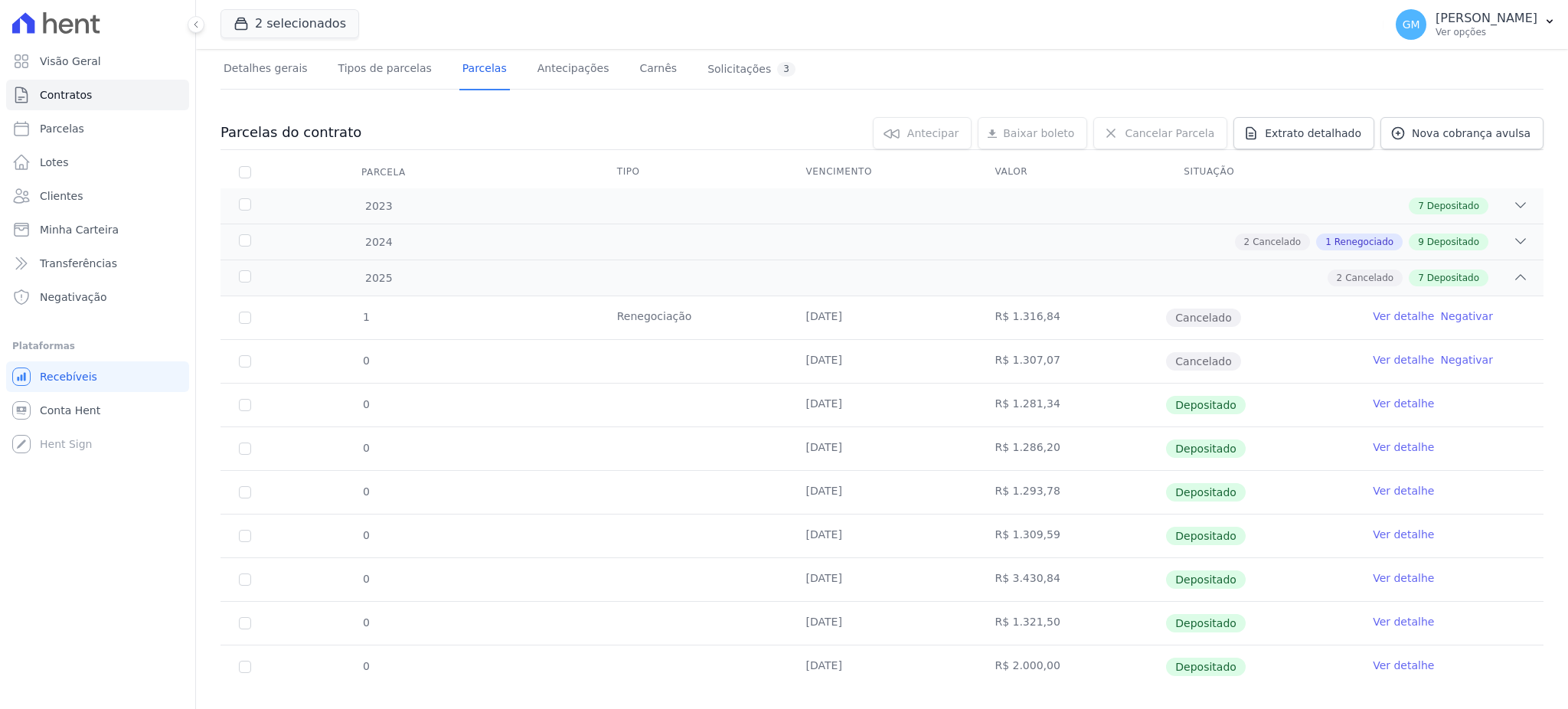
scroll to position [123, 0]
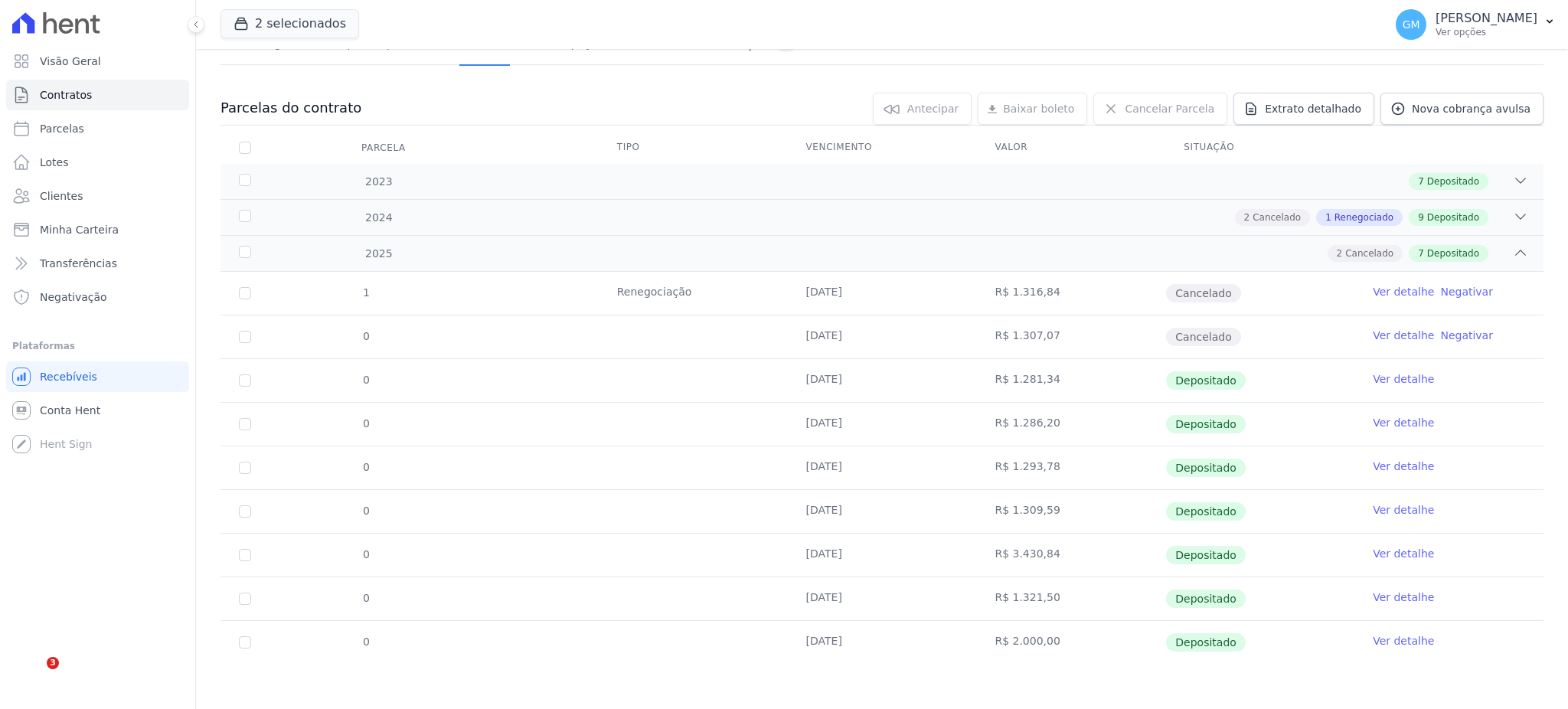
click at [1380, 379] on link "Ver detalhe" at bounding box center [1403, 378] width 62 height 15
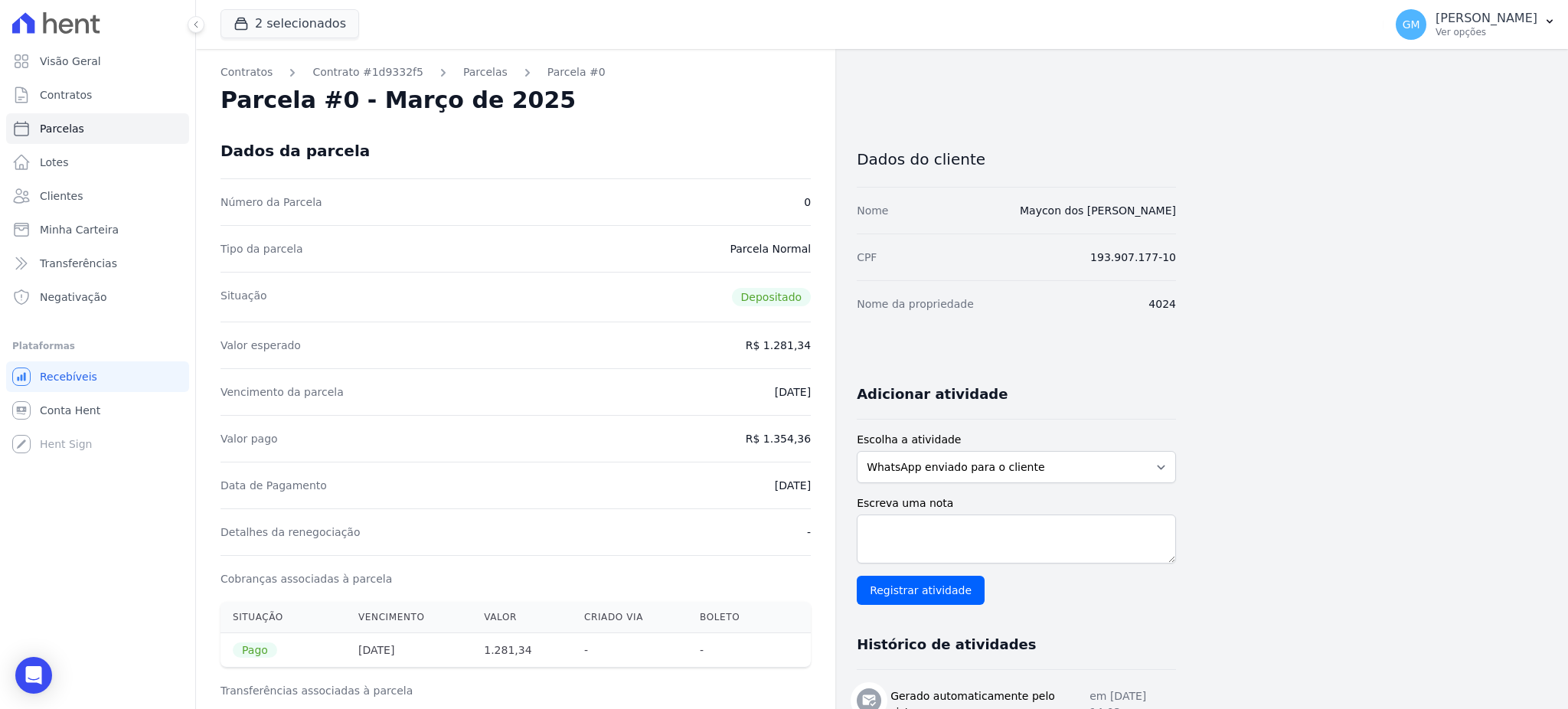
drag, startPoint x: 1012, startPoint y: 215, endPoint x: 1179, endPoint y: 219, distance: 167.0
click at [1179, 219] on div "Contratos Contrato #1d9332f5 [GEOGRAPHIC_DATA] Parcela #0 Parcela #0 - Março de…" at bounding box center [869, 694] width 1348 height 1292
copy link "Maycon dos [PERSON_NAME]"
click at [39, 670] on icon "Open Intercom Messenger" at bounding box center [34, 675] width 18 height 20
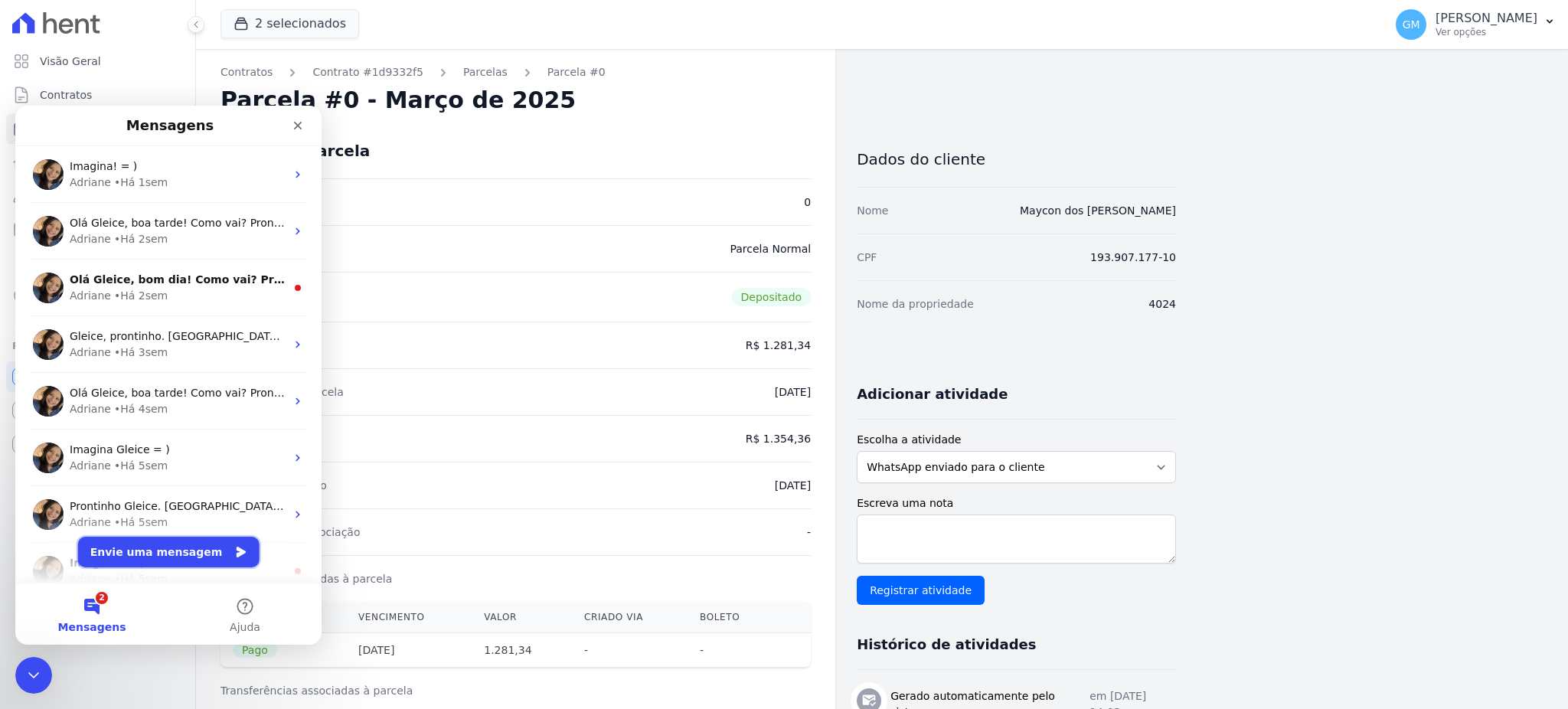
click at [193, 553] on button "Envie uma mensagem" at bounding box center [169, 551] width 182 height 31
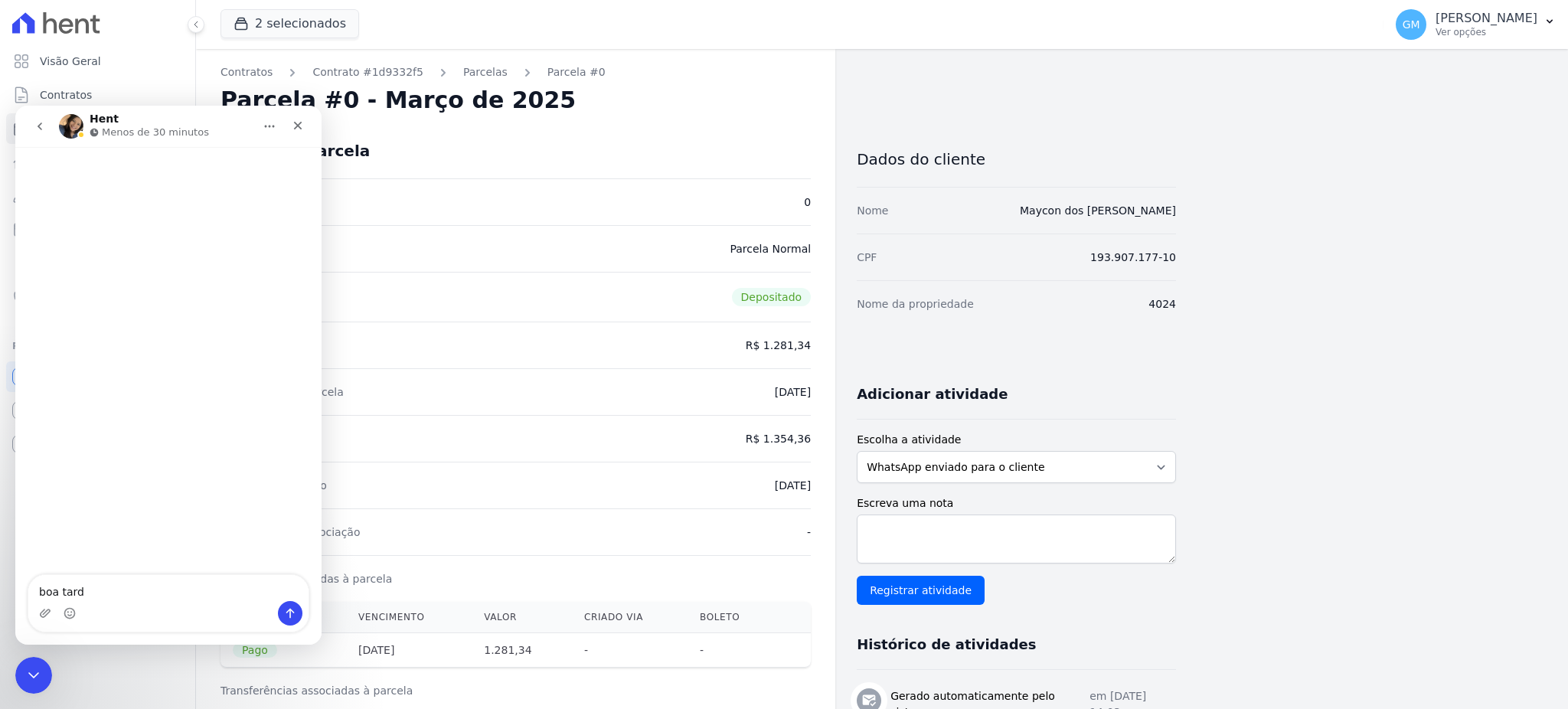
type textarea "boa tarde"
type textarea "Maycon dos [PERSON_NAME]"
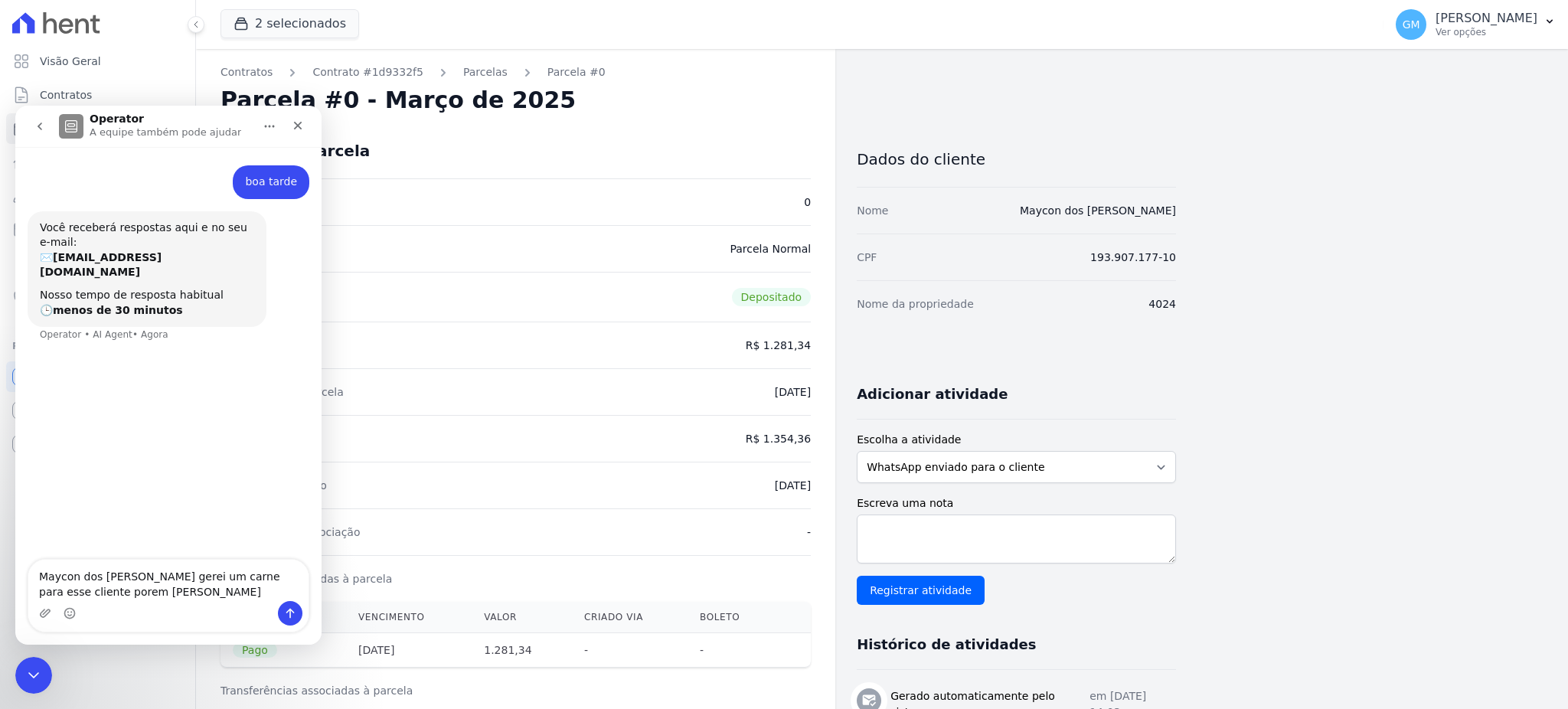
type textarea "Maycon dos [PERSON_NAME] gerei um carne para esse cliente porem [PERSON_NAME] a…"
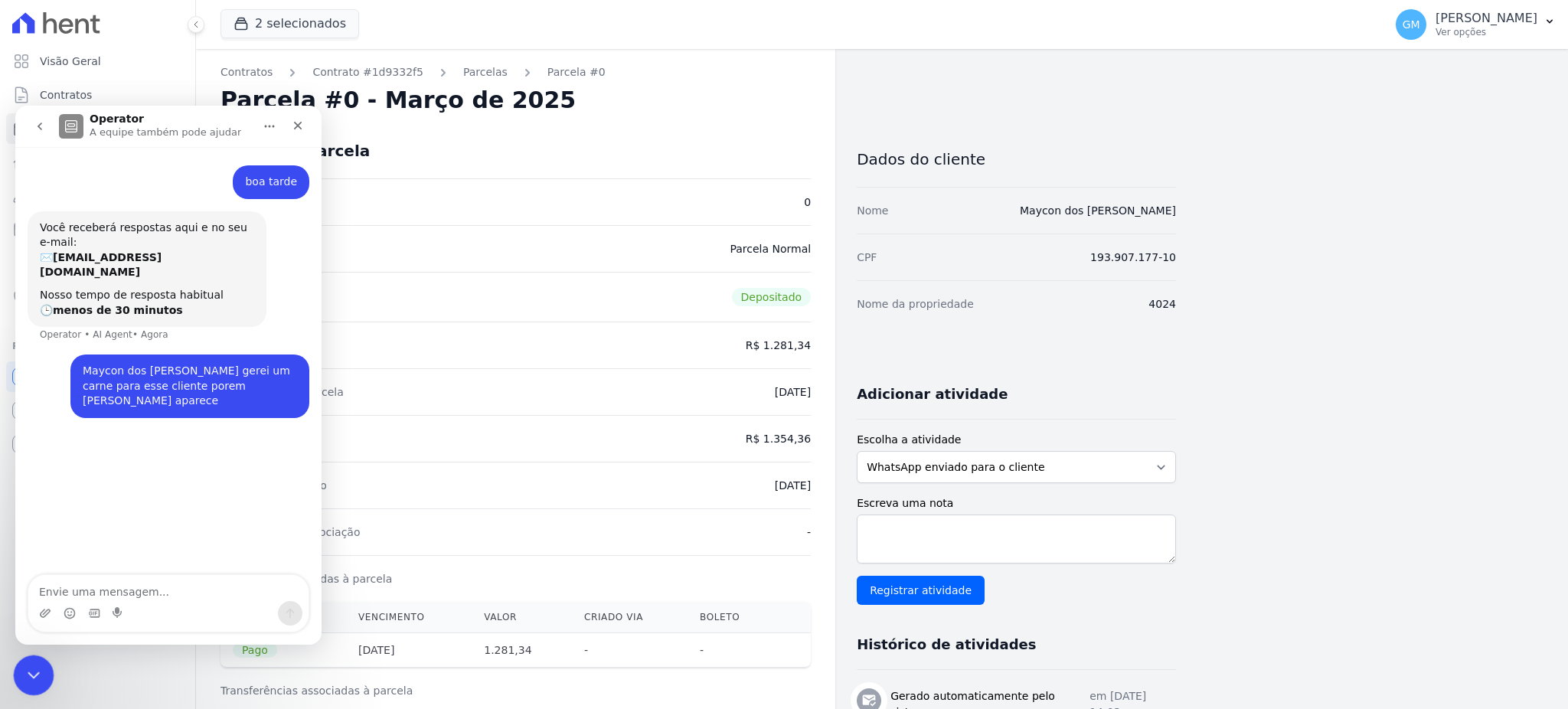
click at [21, 688] on div "Encerramento do Messenger da Intercom" at bounding box center [31, 672] width 37 height 37
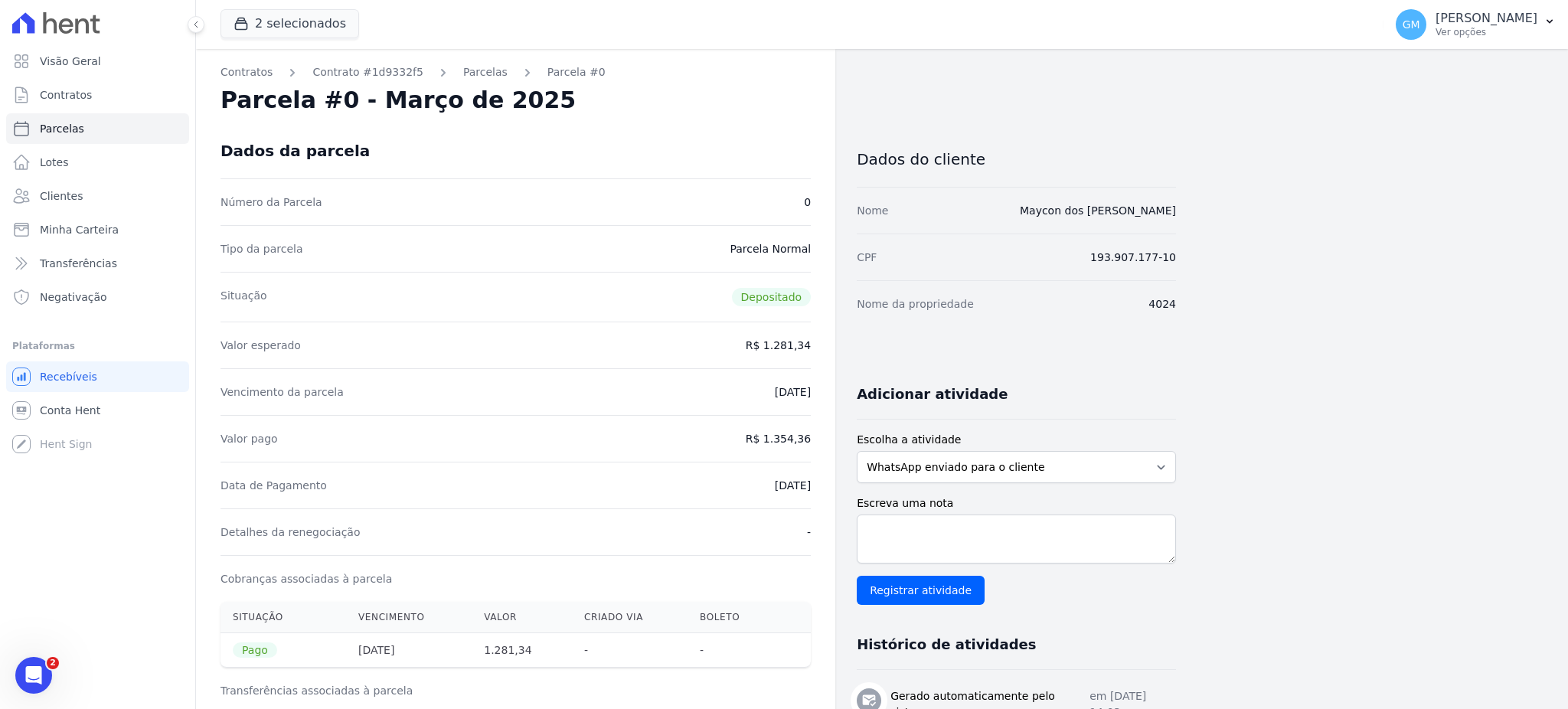
drag, startPoint x: 1023, startPoint y: 206, endPoint x: 1185, endPoint y: 208, distance: 162.0
click at [1185, 208] on div "Contratos Contrato #1d9332f5 [GEOGRAPHIC_DATA] Parcela #0 Parcela #0 - Março de…" at bounding box center [869, 694] width 1348 height 1292
copy link "Maycon dos [PERSON_NAME]"
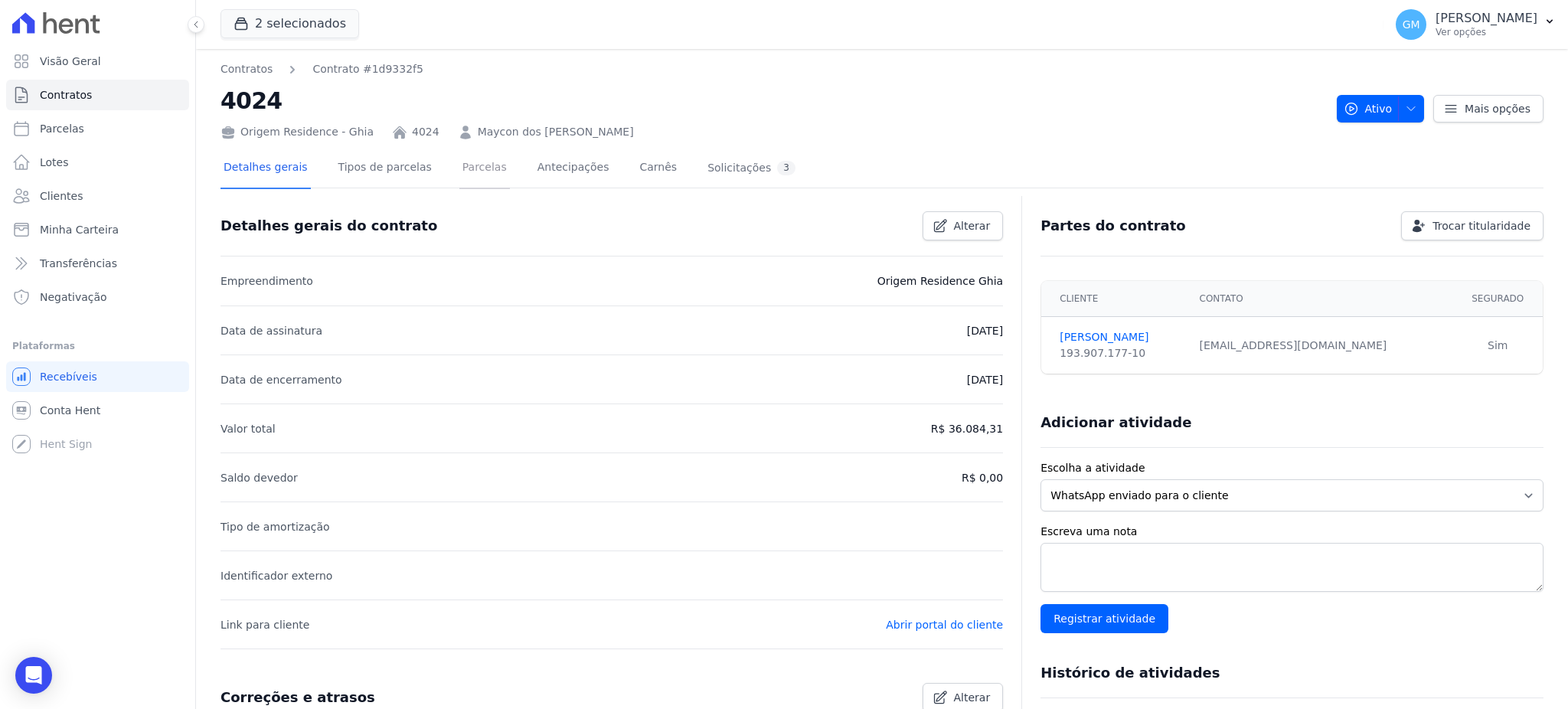
click at [464, 176] on link "Parcelas" at bounding box center [485, 169] width 51 height 41
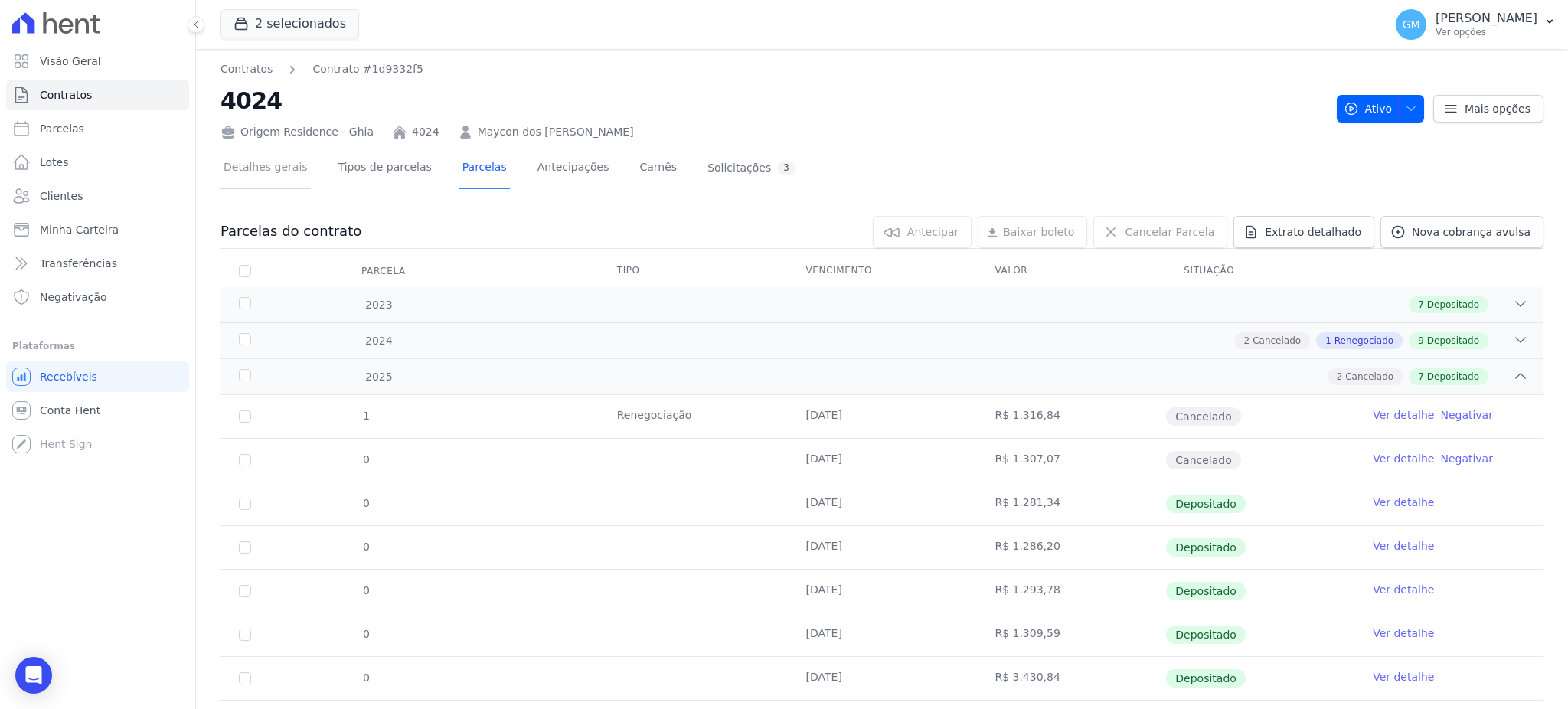
click at [270, 168] on link "Detalhes gerais" at bounding box center [265, 169] width 90 height 41
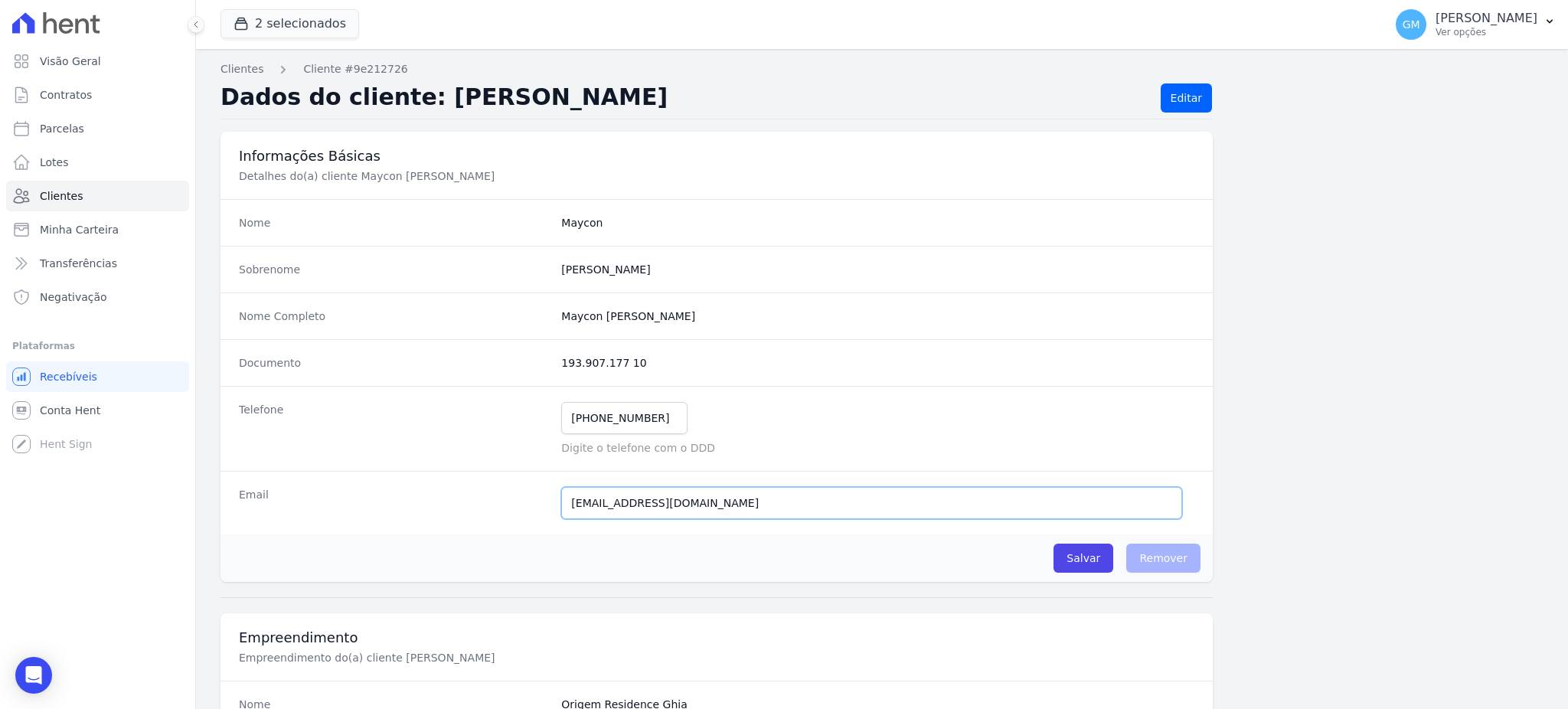
drag, startPoint x: 813, startPoint y: 503, endPoint x: 519, endPoint y: 494, distance: 294.1
click at [519, 494] on div "Email [EMAIL_ADDRESS][DOMAIN_NAME] Email confirmado." at bounding box center [716, 502] width 992 height 64
paste input ".[EMAIL_ADDRESS][URL][DOMAIN_NAME]"
click at [1067, 555] on input "Salvar" at bounding box center [1083, 557] width 60 height 29
click at [763, 507] on input "[EMAIL_ADDRESS][URL][DOMAIN_NAME]" at bounding box center [871, 502] width 621 height 32
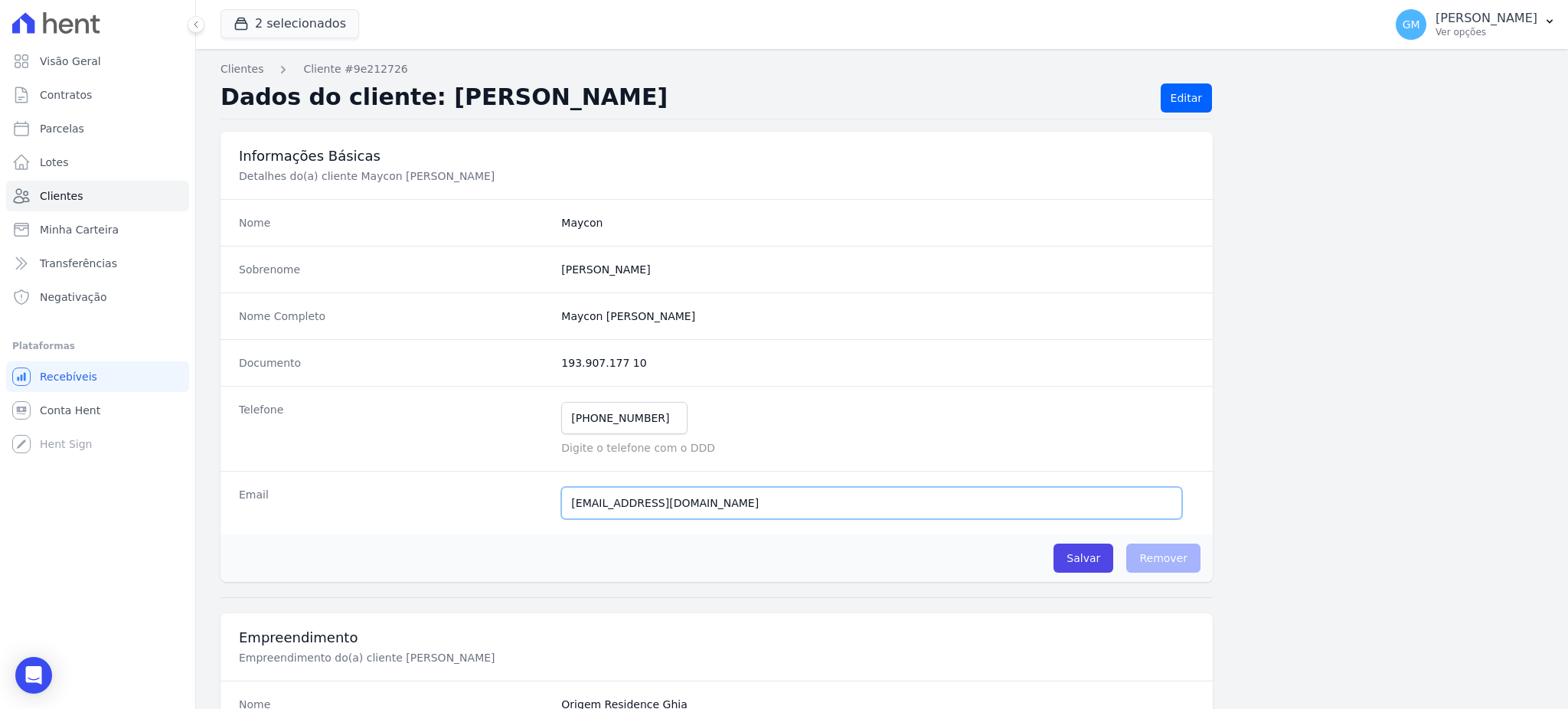
type input "[EMAIL_ADDRESS][DOMAIN_NAME]"
click at [1036, 550] on div "Salvar O cliente está associado a algum contrato Remover" at bounding box center [716, 558] width 992 height 48
click at [1105, 551] on input "Salvar" at bounding box center [1083, 557] width 60 height 29
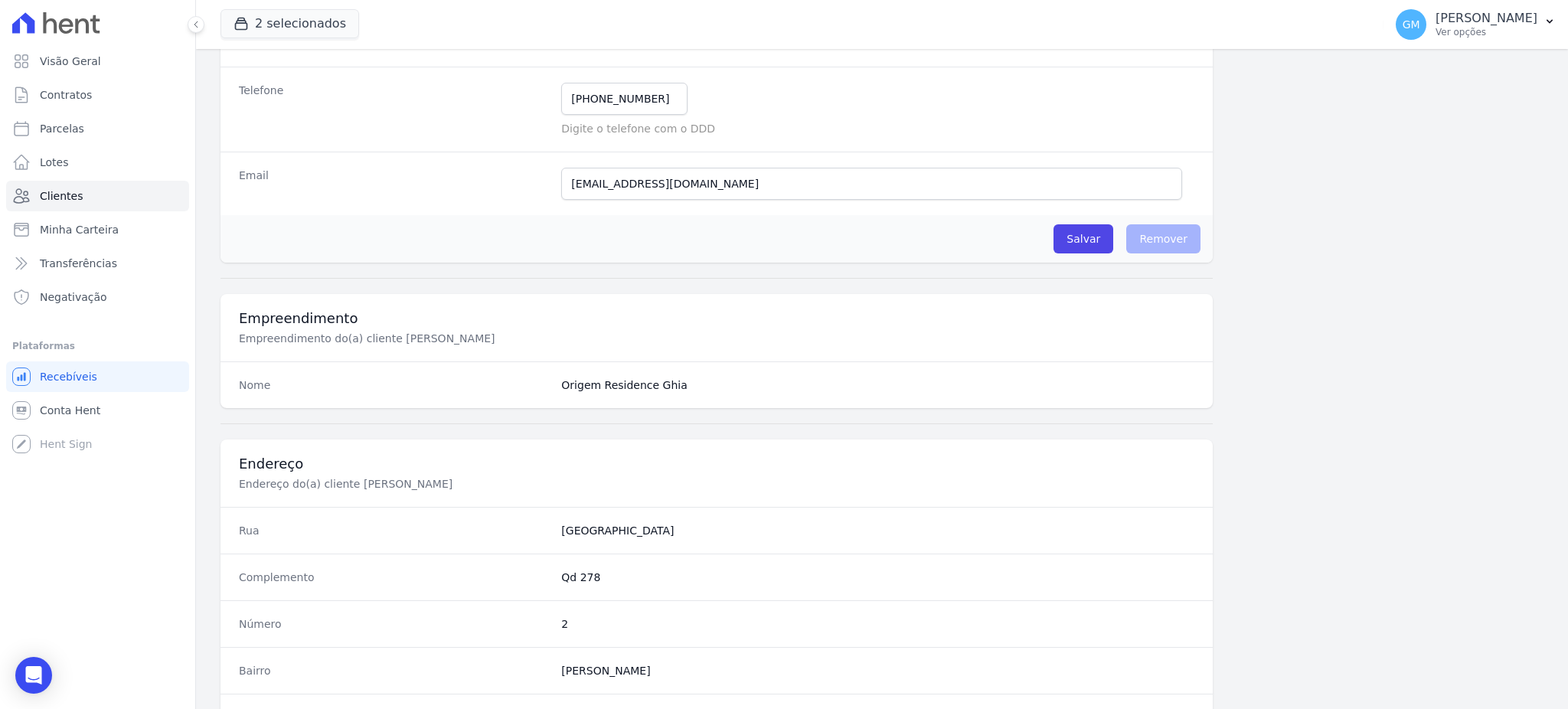
scroll to position [204, 0]
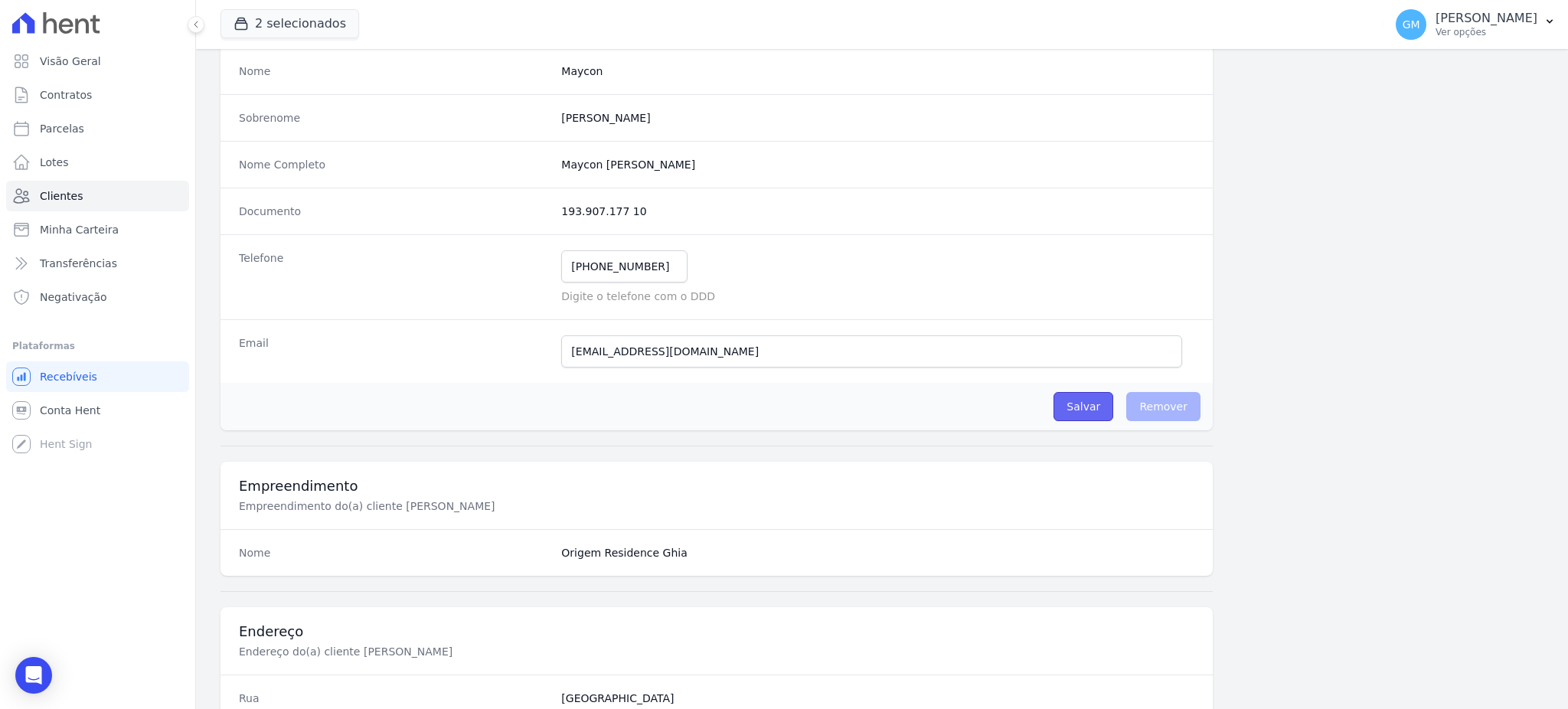
click at [1081, 397] on input "Salvar" at bounding box center [1083, 406] width 60 height 29
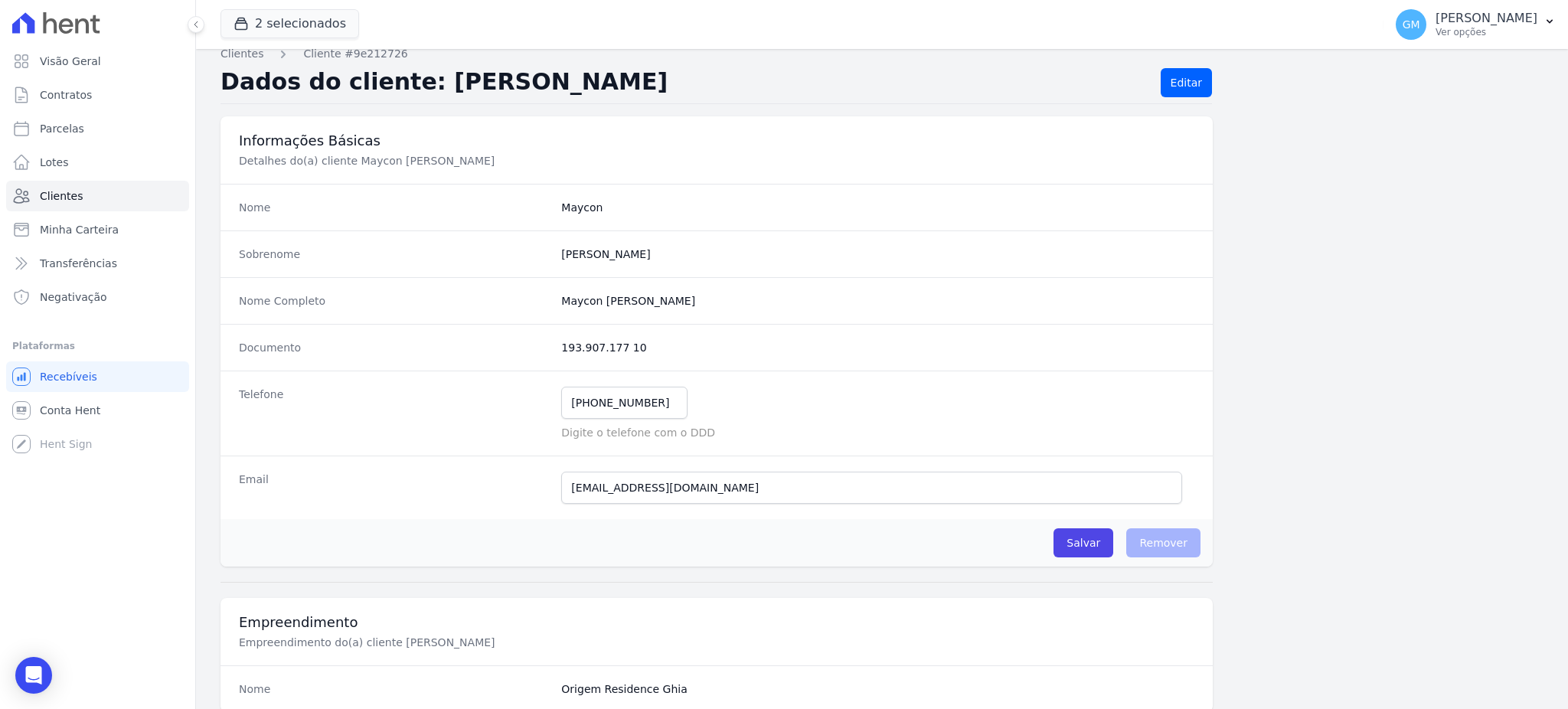
scroll to position [0, 0]
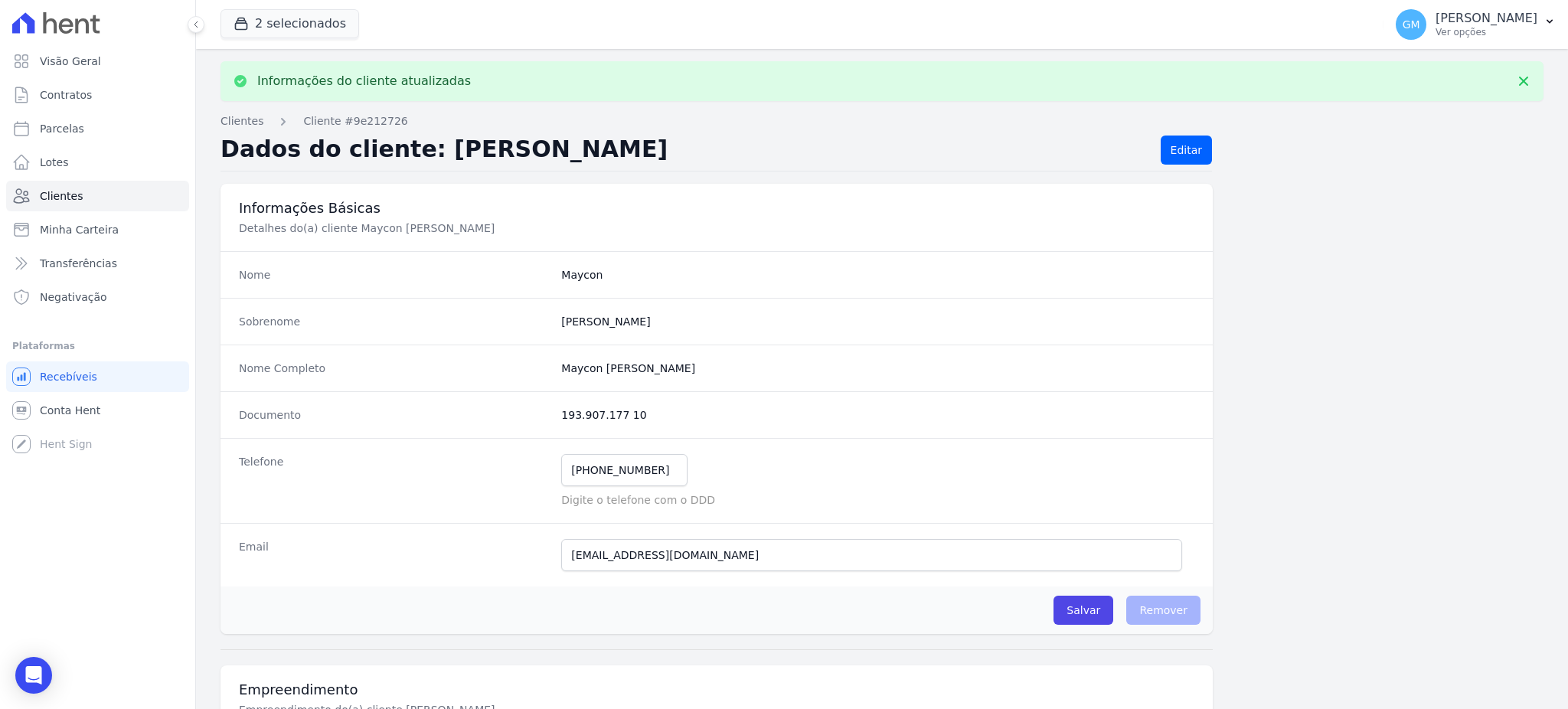
drag, startPoint x: 701, startPoint y: 368, endPoint x: 533, endPoint y: 372, distance: 168.0
click at [533, 372] on div "Nome Completo [PERSON_NAME]" at bounding box center [716, 367] width 992 height 47
copy div "Maycon [PERSON_NAME]"
click at [127, 196] on link "Clientes" at bounding box center [97, 196] width 183 height 31
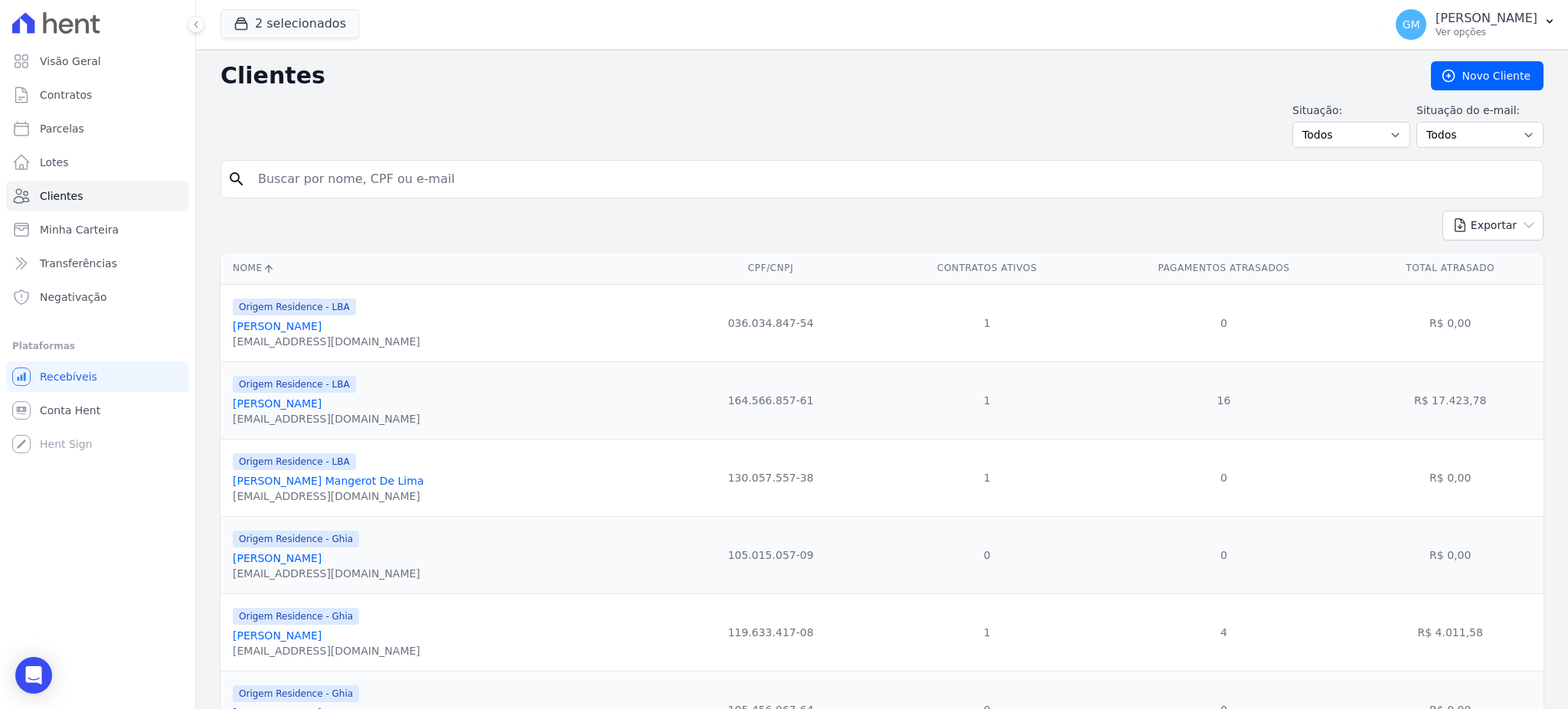
click at [396, 185] on input "search" at bounding box center [893, 179] width 1288 height 31
paste input "Maycon [PERSON_NAME]"
type input "Maycon [PERSON_NAME]"
